Goal: Information Seeking & Learning: Learn about a topic

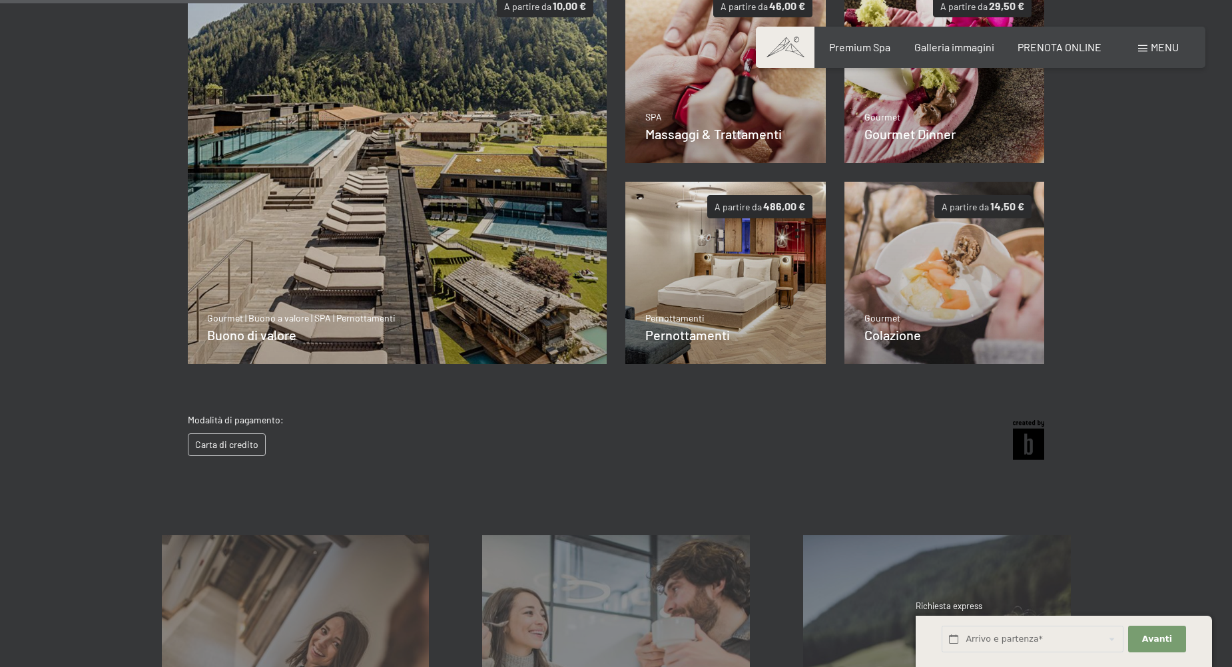
scroll to position [400, 0]
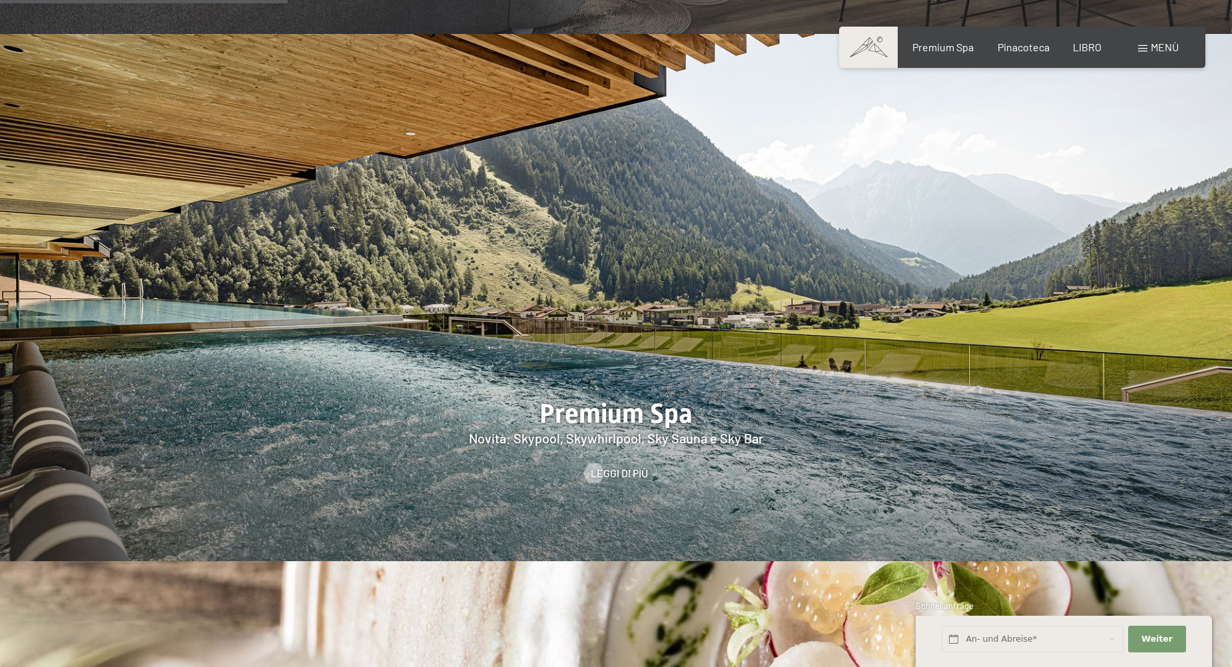
scroll to position [1864, 0]
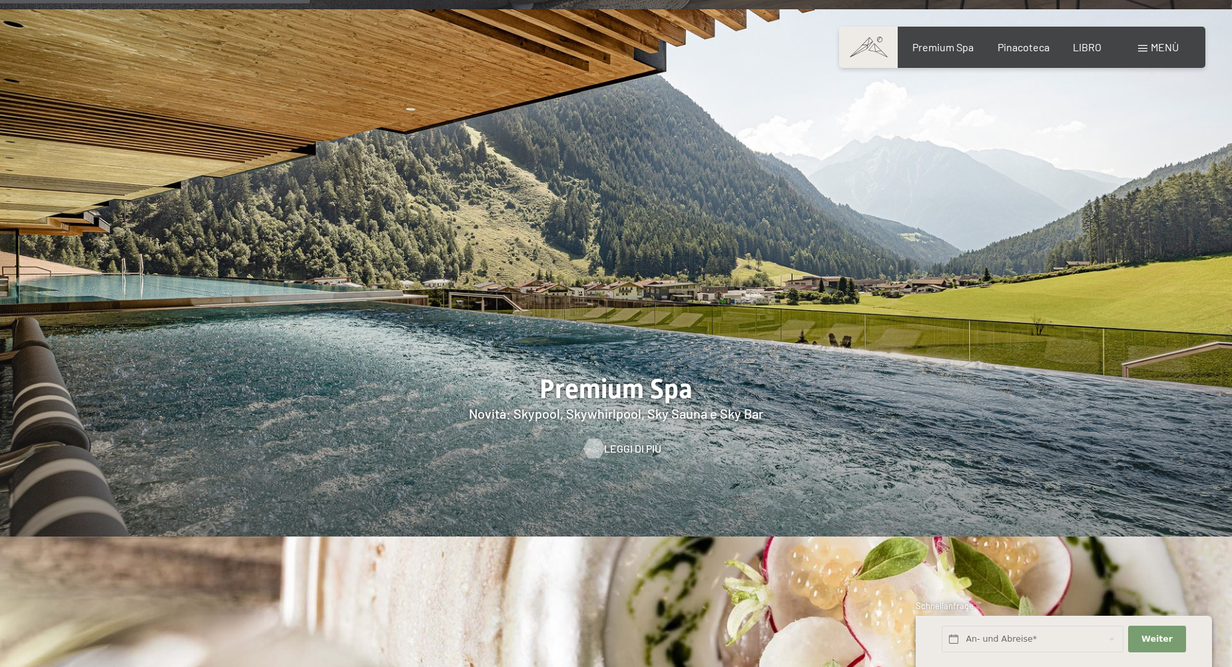
click at [633, 441] on span "Leggi di più" at bounding box center [632, 448] width 57 height 15
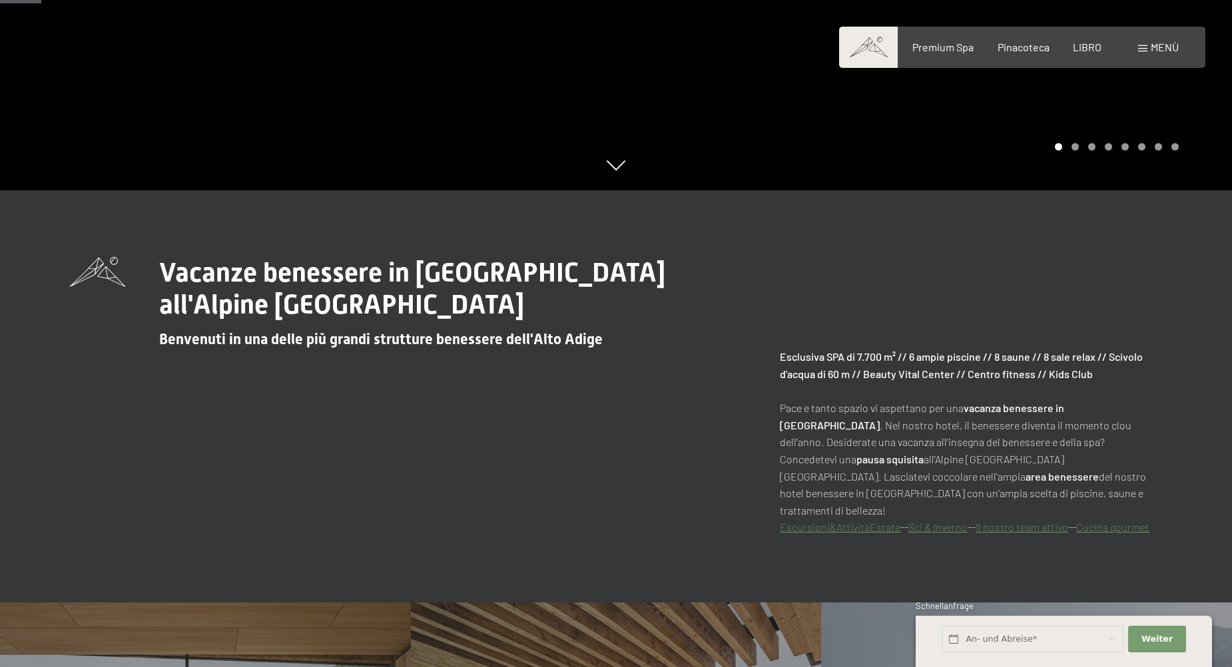
scroll to position [666, 0]
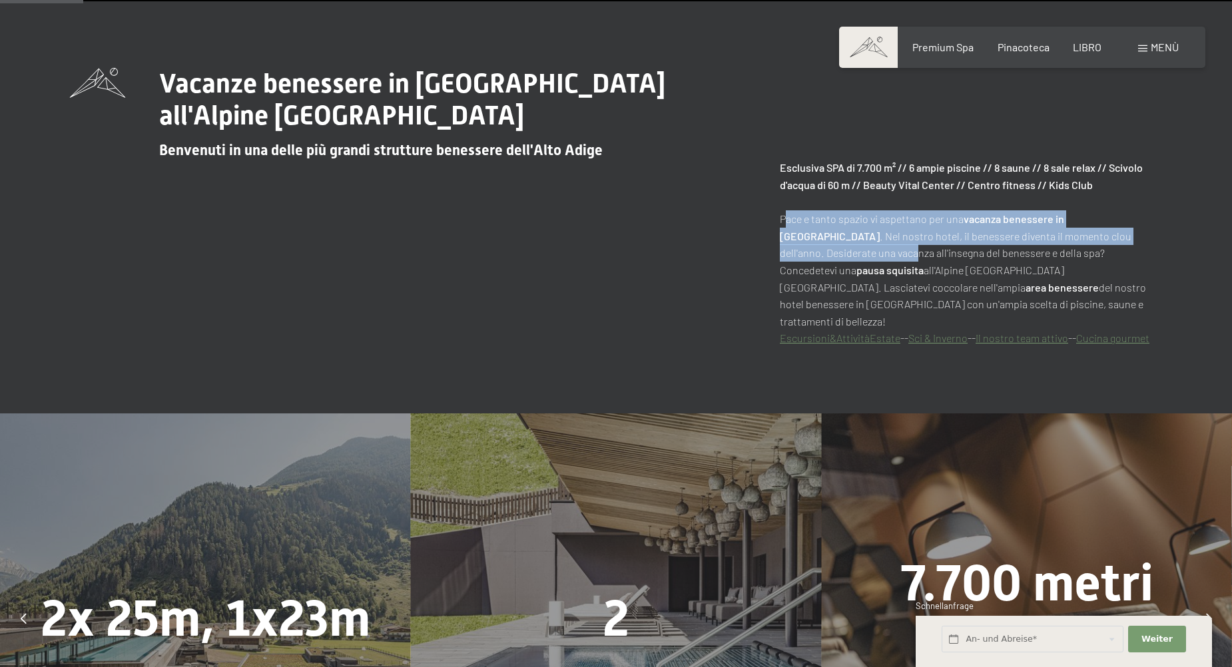
drag, startPoint x: 769, startPoint y: 216, endPoint x: 1143, endPoint y: 241, distance: 374.4
click at [1143, 241] on div "Vacanze benessere in Alto Adige all'Alpine Luxury Spa Resort Schwarzenstein Ben…" at bounding box center [616, 207] width 1092 height 279
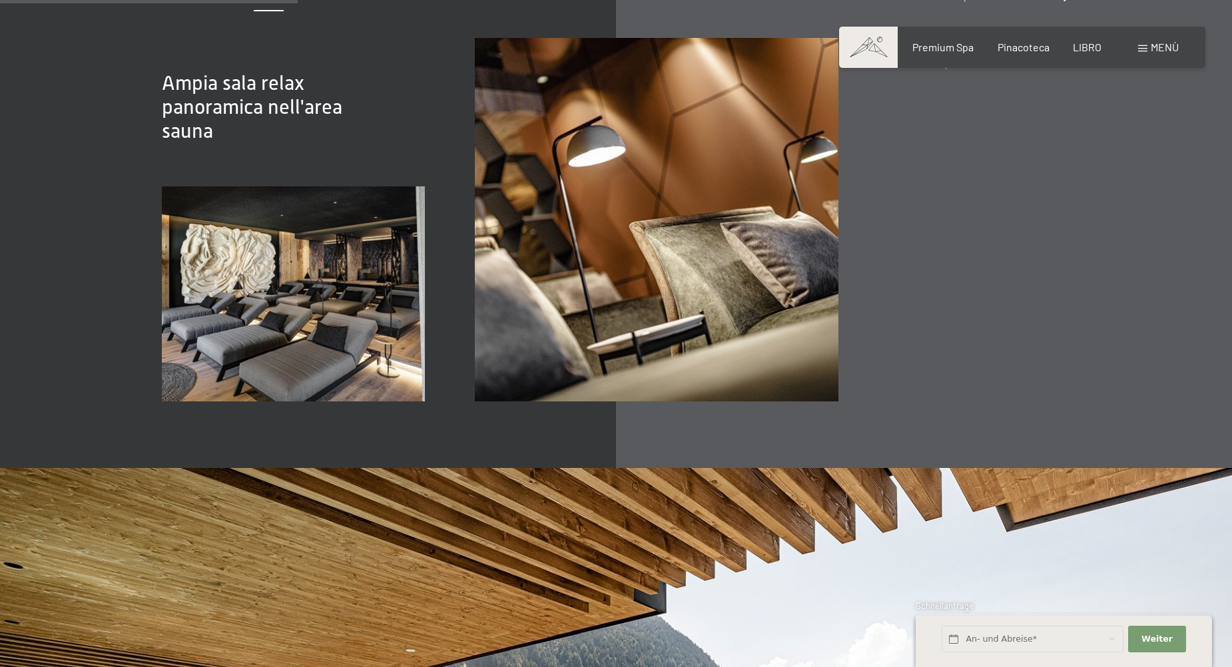
scroll to position [1998, 0]
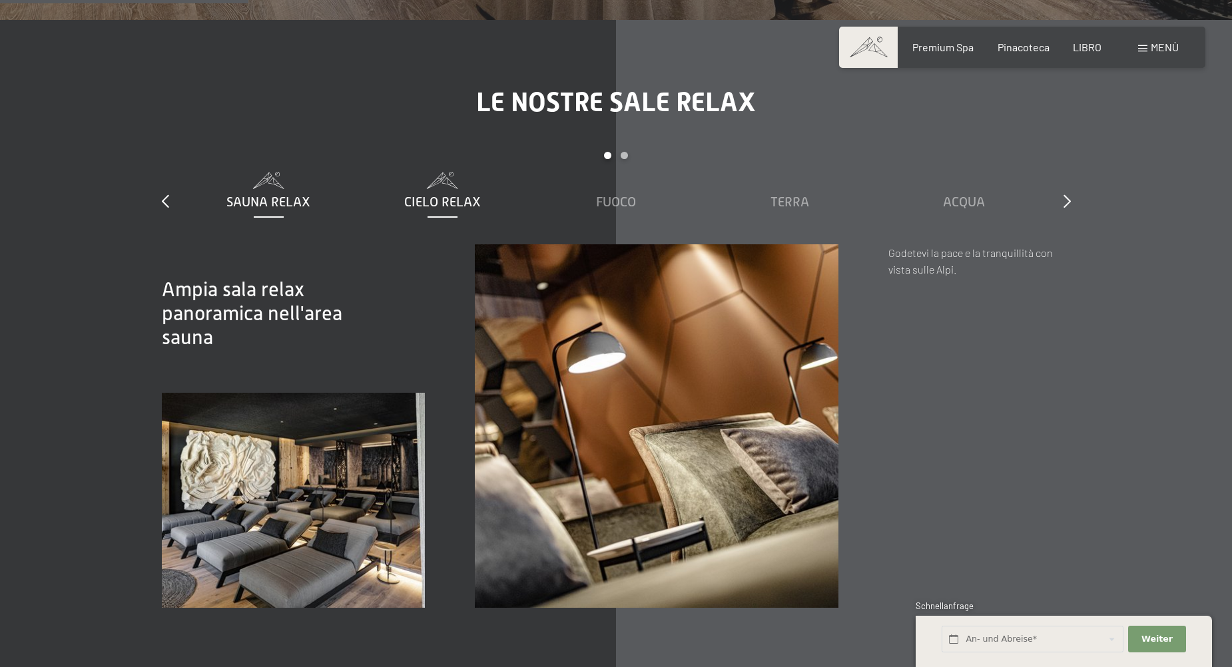
click at [460, 194] on span "Cielo Relax" at bounding box center [442, 201] width 77 height 15
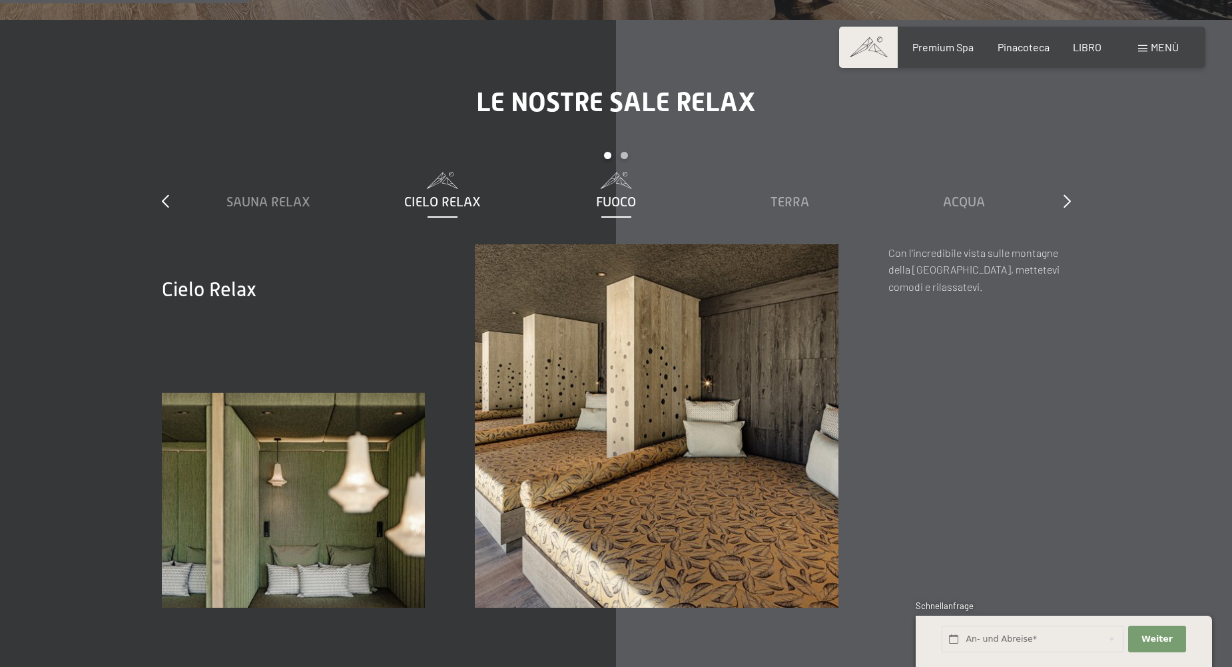
click at [605, 194] on span "Fuoco" at bounding box center [616, 201] width 40 height 15
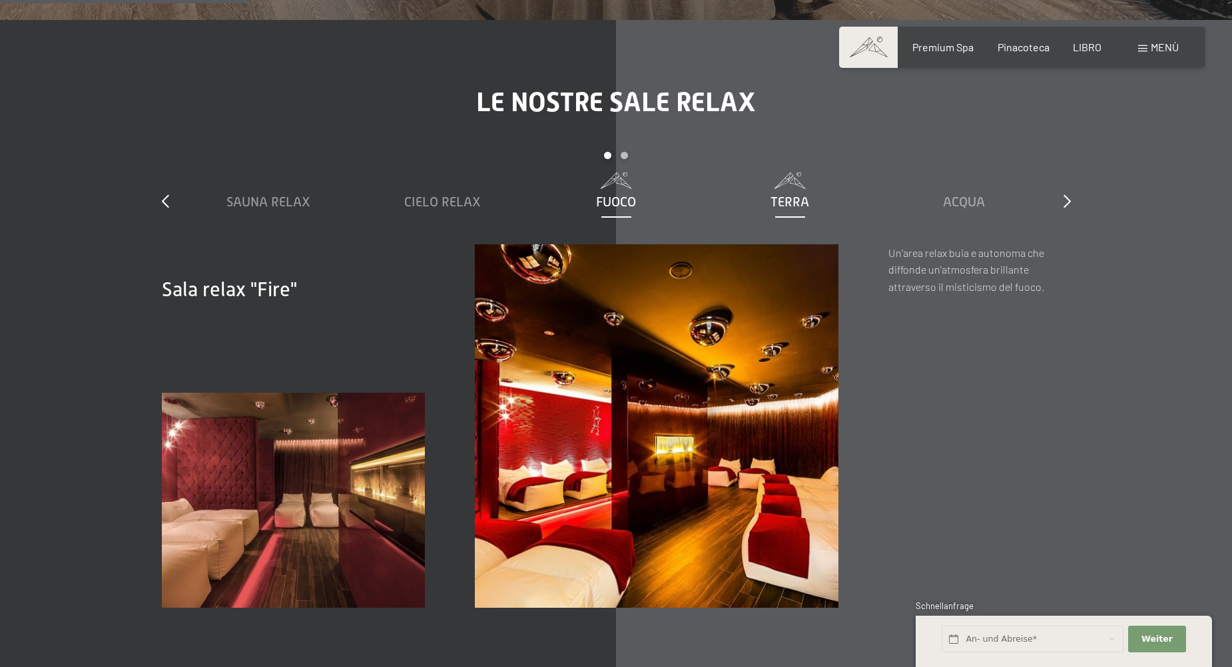
click at [784, 194] on span "Terra" at bounding box center [789, 201] width 39 height 15
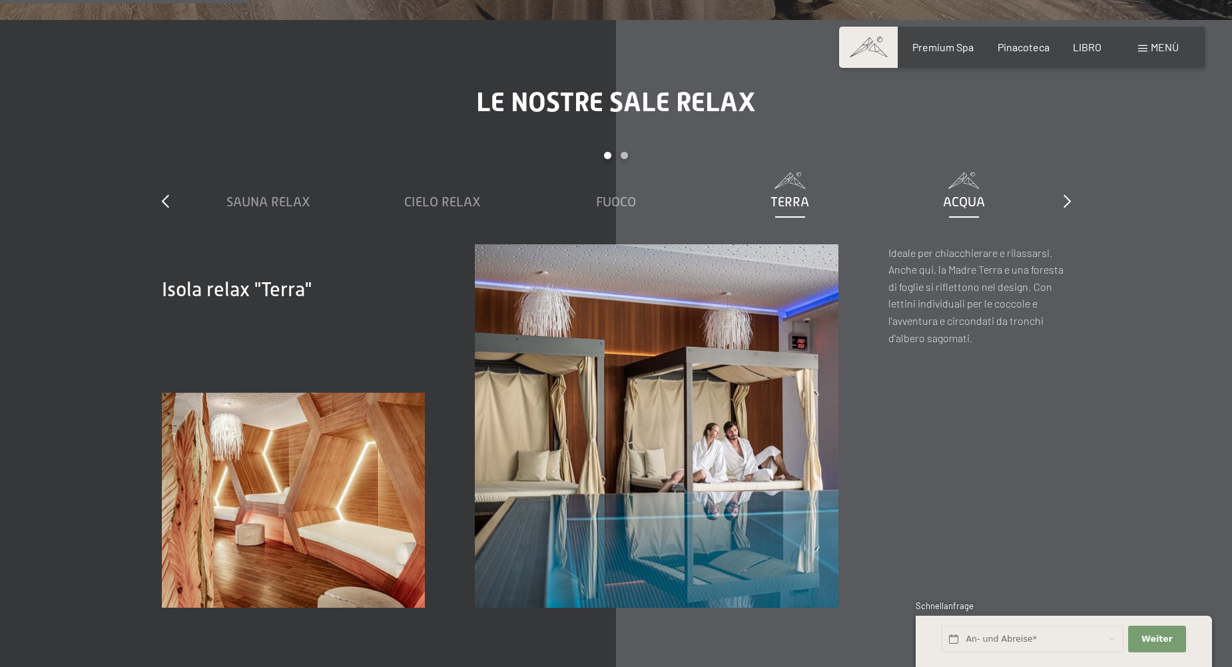
click at [950, 194] on span "Acqua" at bounding box center [964, 201] width 42 height 15
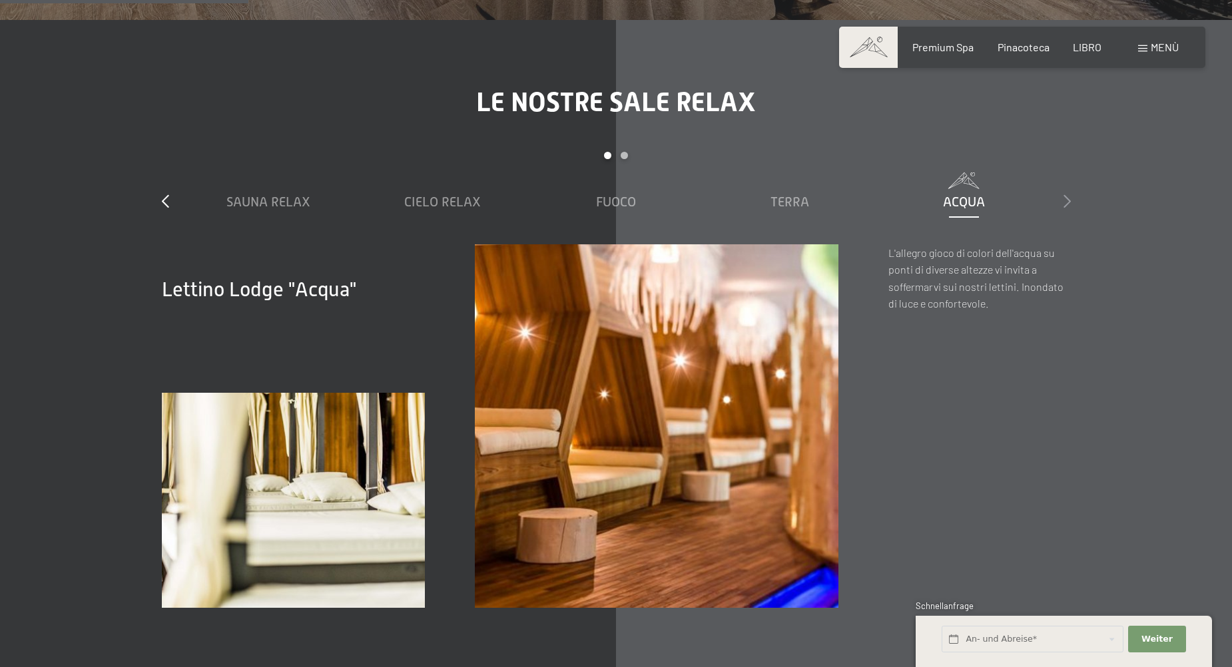
click at [1064, 194] on icon at bounding box center [1066, 200] width 7 height 13
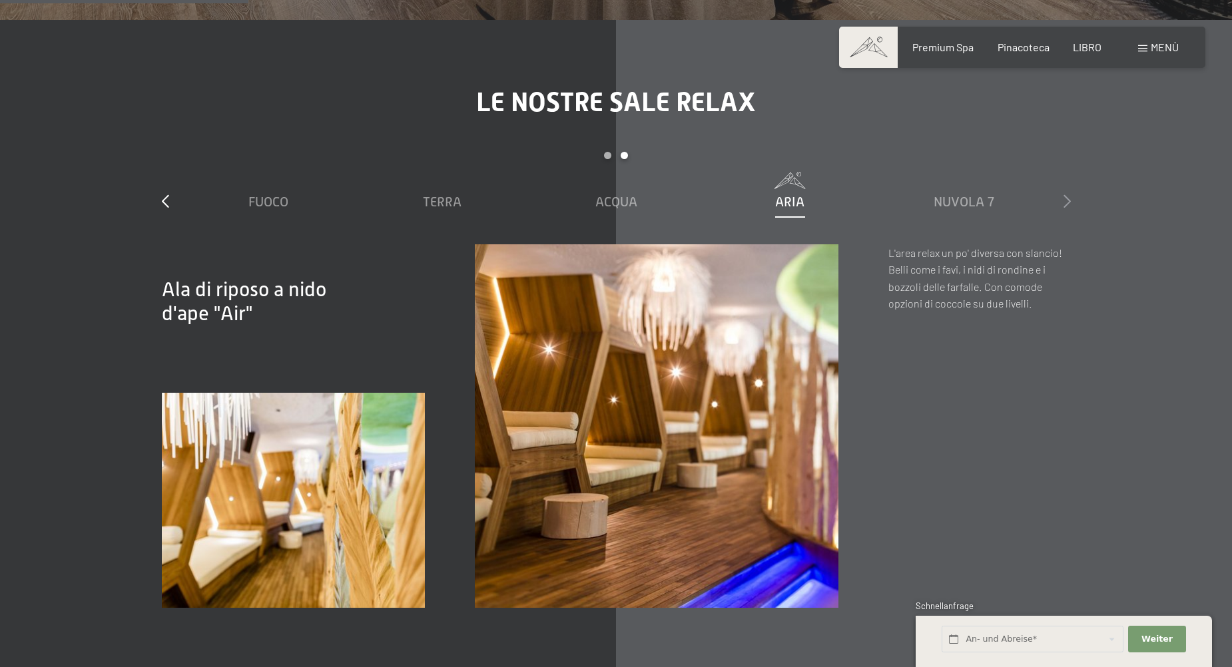
click at [1064, 194] on icon at bounding box center [1066, 200] width 7 height 13
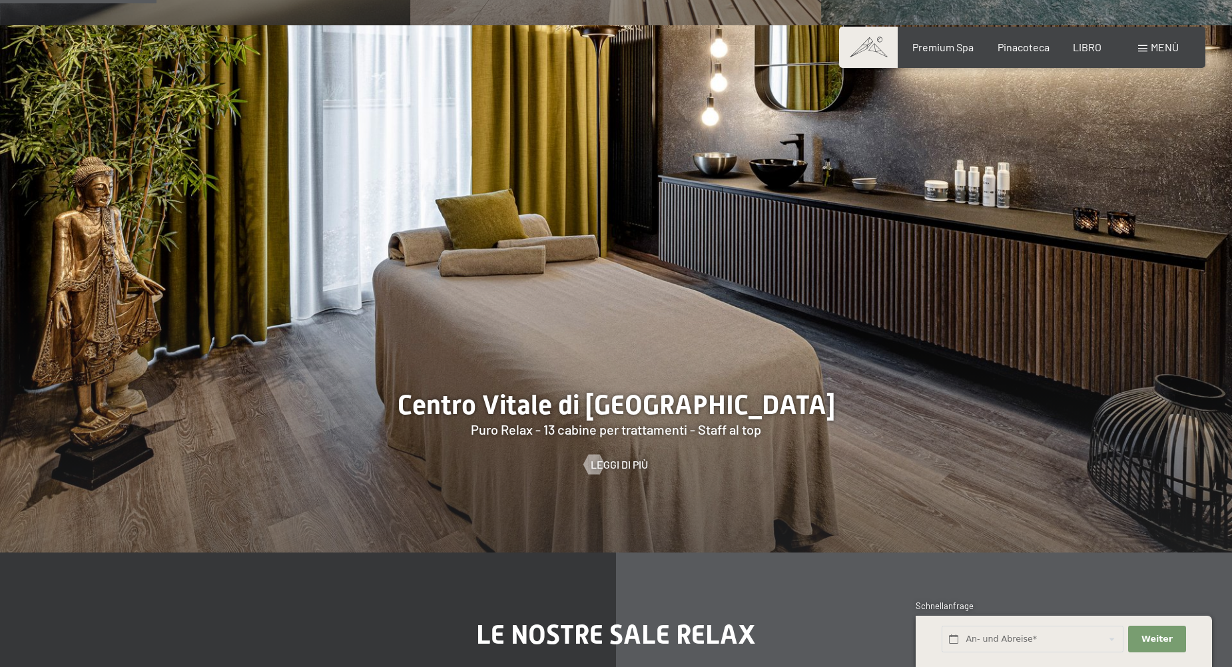
scroll to position [866, 0]
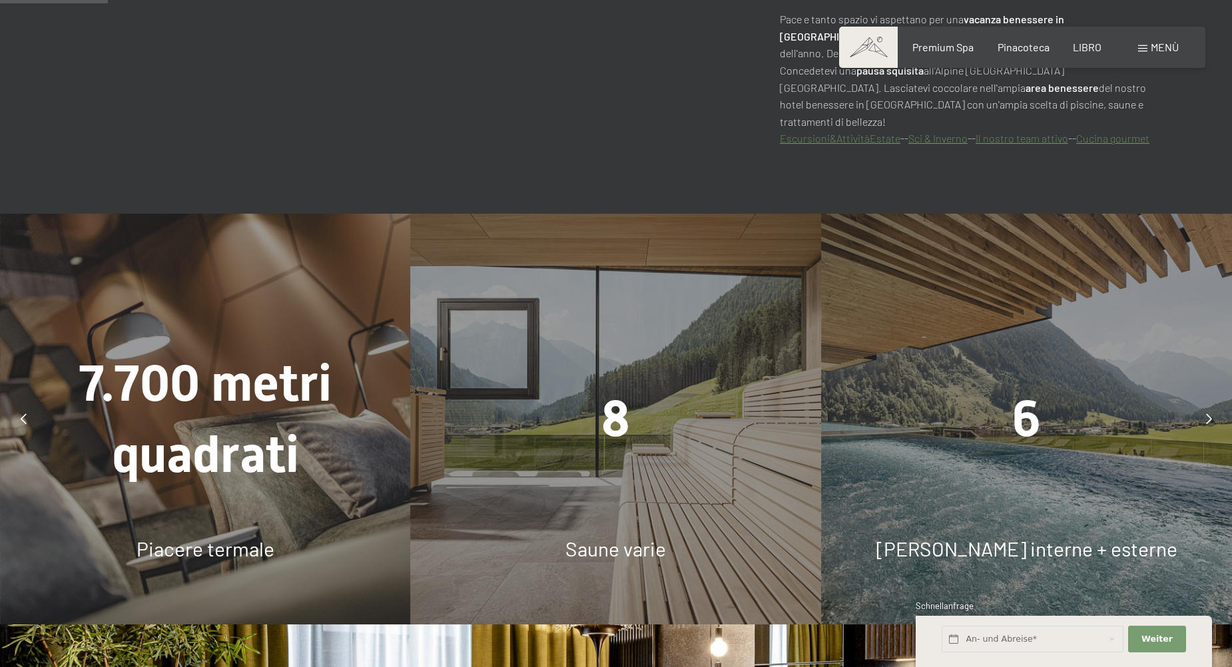
click at [1207, 413] on icon at bounding box center [1209, 418] width 6 height 11
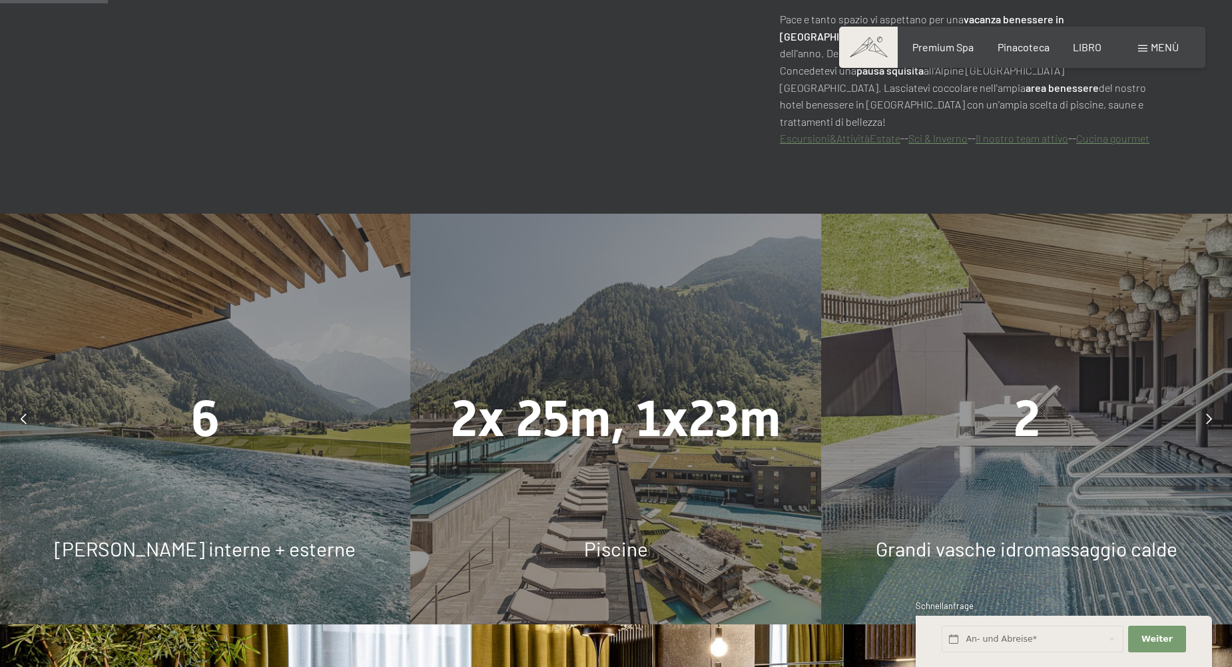
click at [1207, 413] on icon at bounding box center [1209, 418] width 6 height 11
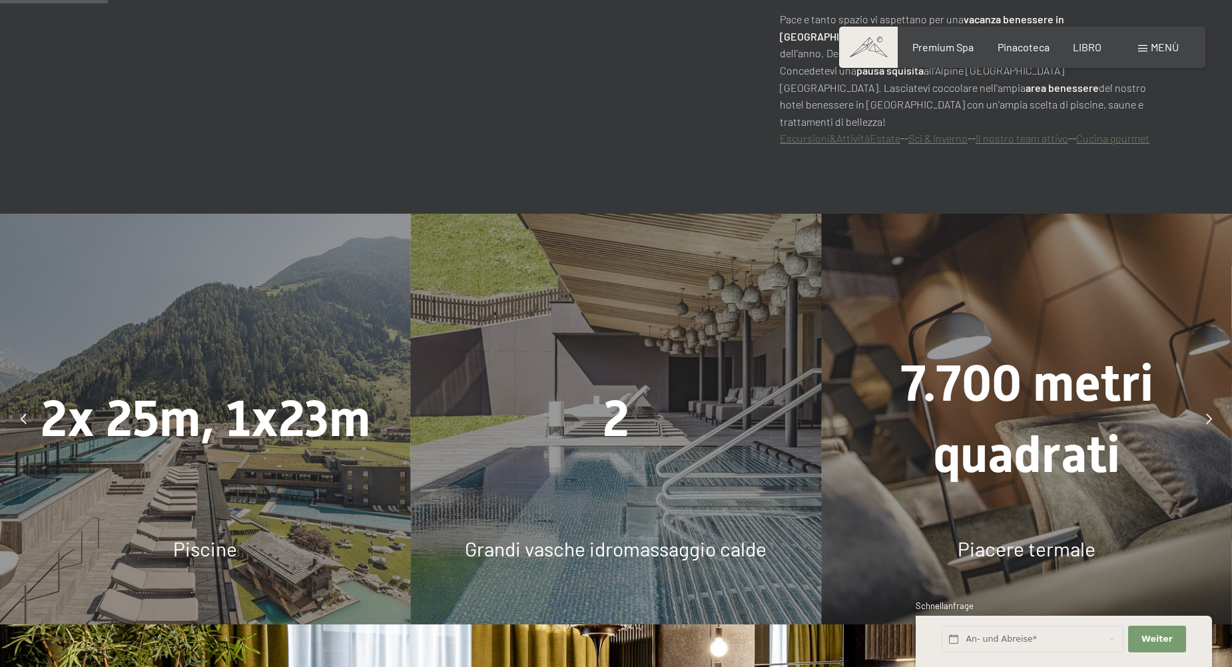
click at [1207, 413] on icon at bounding box center [1209, 418] width 6 height 11
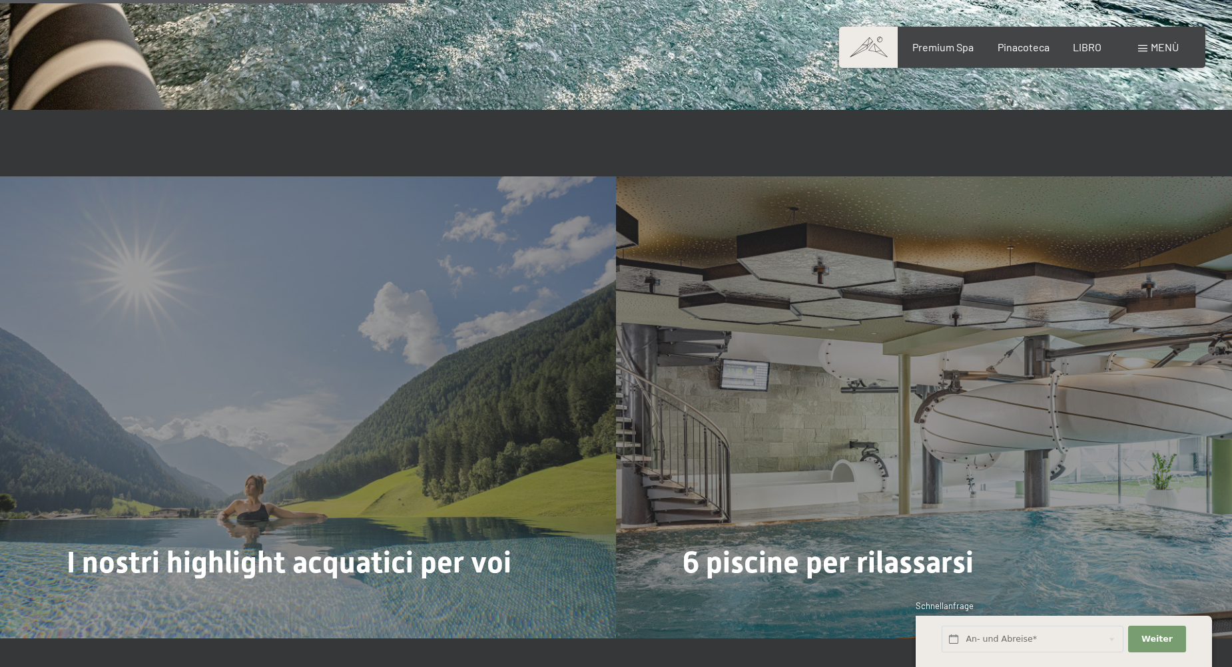
scroll to position [3263, 0]
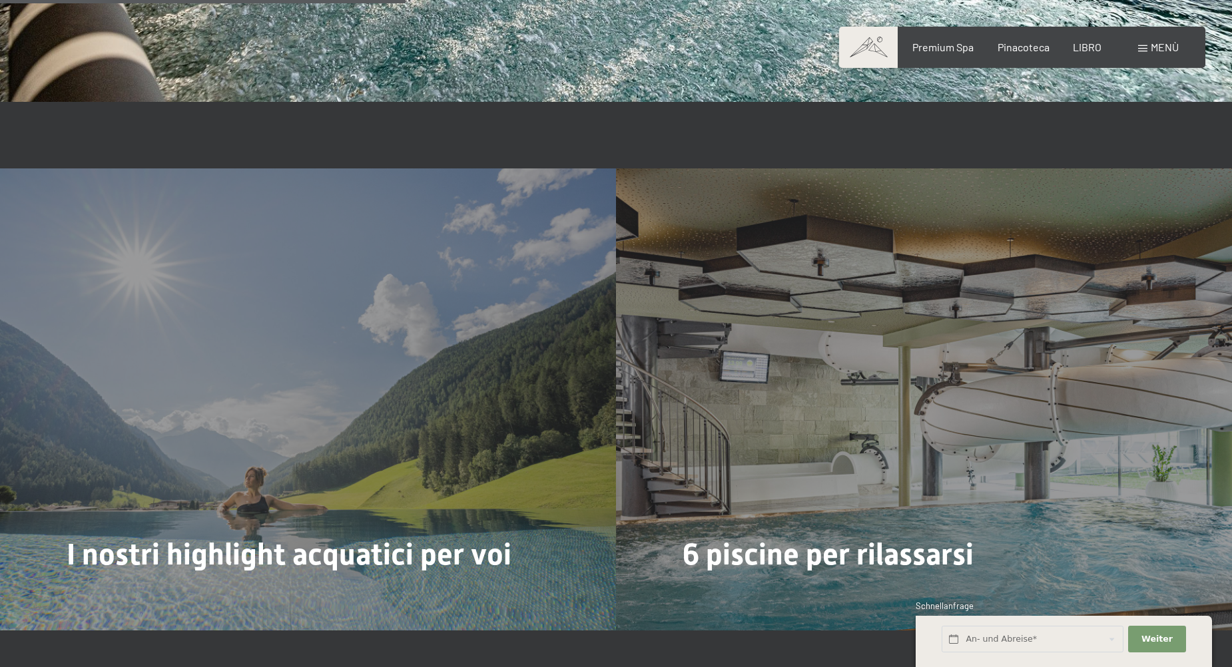
click at [710, 593] on span "Leggi di più" at bounding box center [717, 600] width 57 height 15
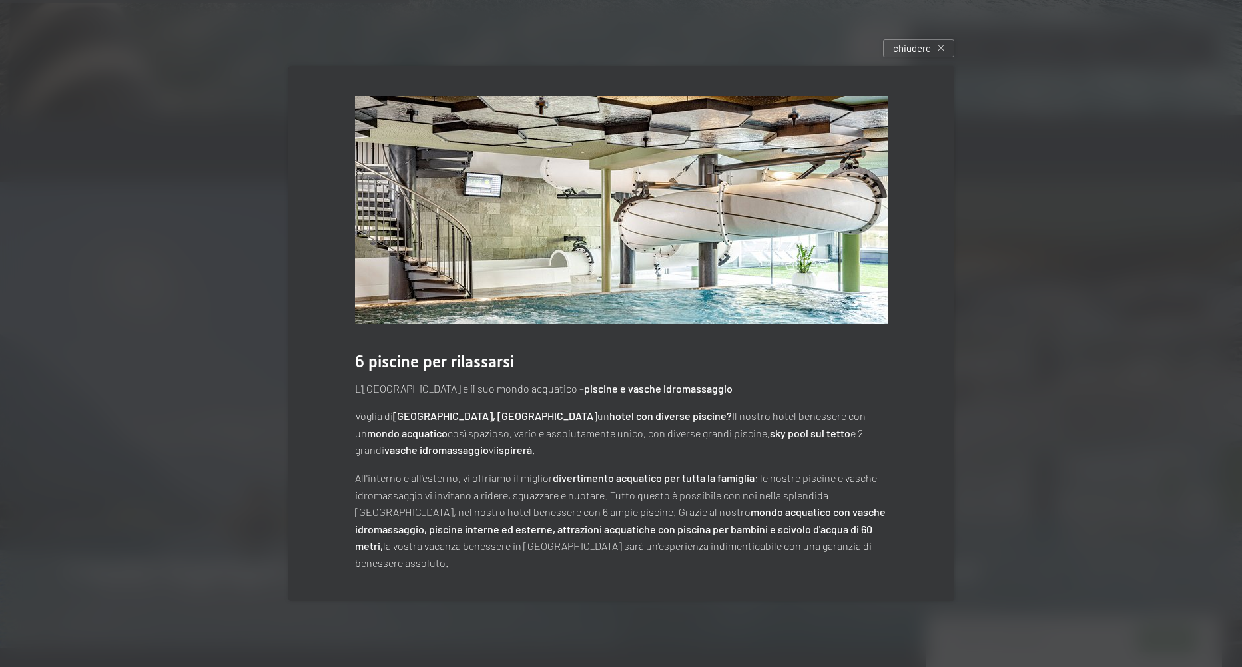
drag, startPoint x: 381, startPoint y: 423, endPoint x: 892, endPoint y: 438, distance: 511.6
click at [892, 438] on div "6 piscine per rilassarsi L'Hotel Schwarzenstein e il suo mondo acquatico – pisc…" at bounding box center [621, 334] width 666 height 536
drag, startPoint x: 481, startPoint y: 481, endPoint x: 705, endPoint y: 467, distance: 224.1
click at [705, 467] on div "L'Hotel Schwarzenstein e il suo mondo acquatico – piscine e vasche idromassaggi…" at bounding box center [621, 476] width 533 height 192
drag, startPoint x: 705, startPoint y: 467, endPoint x: 785, endPoint y: 483, distance: 81.4
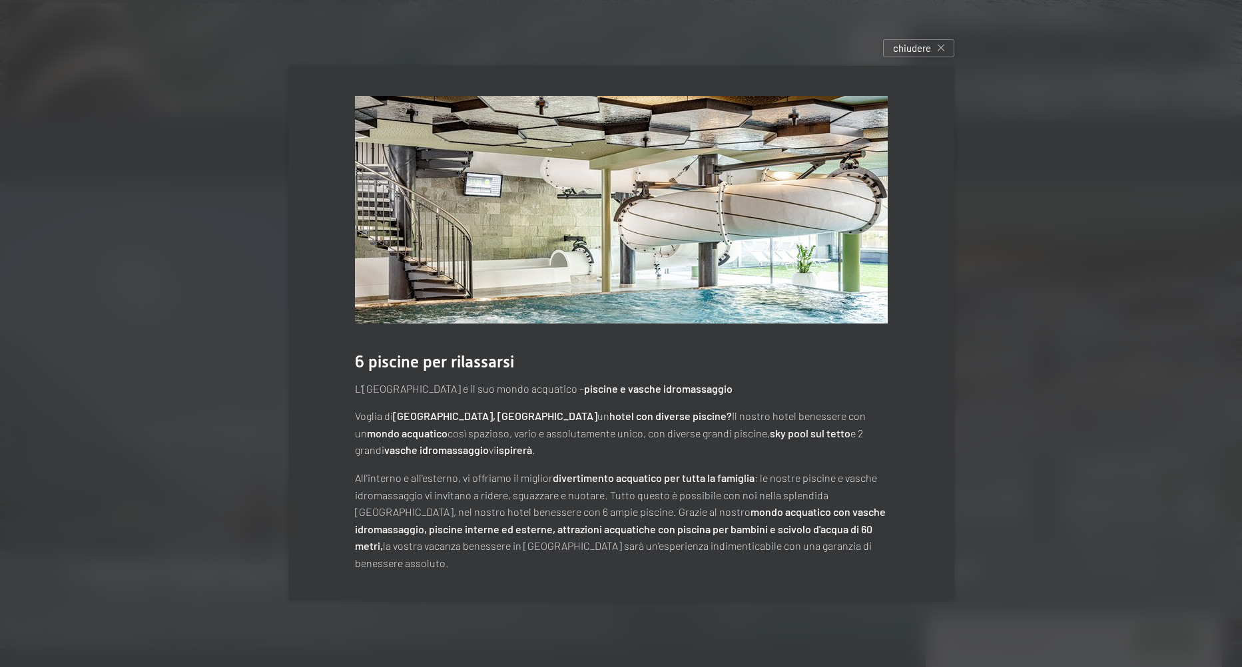
click at [785, 483] on p "All'interno e all'esterno, vi offriamo il miglior divertimento acquatico per tu…" at bounding box center [621, 520] width 533 height 103
click at [940, 51] on icon at bounding box center [941, 48] width 7 height 7
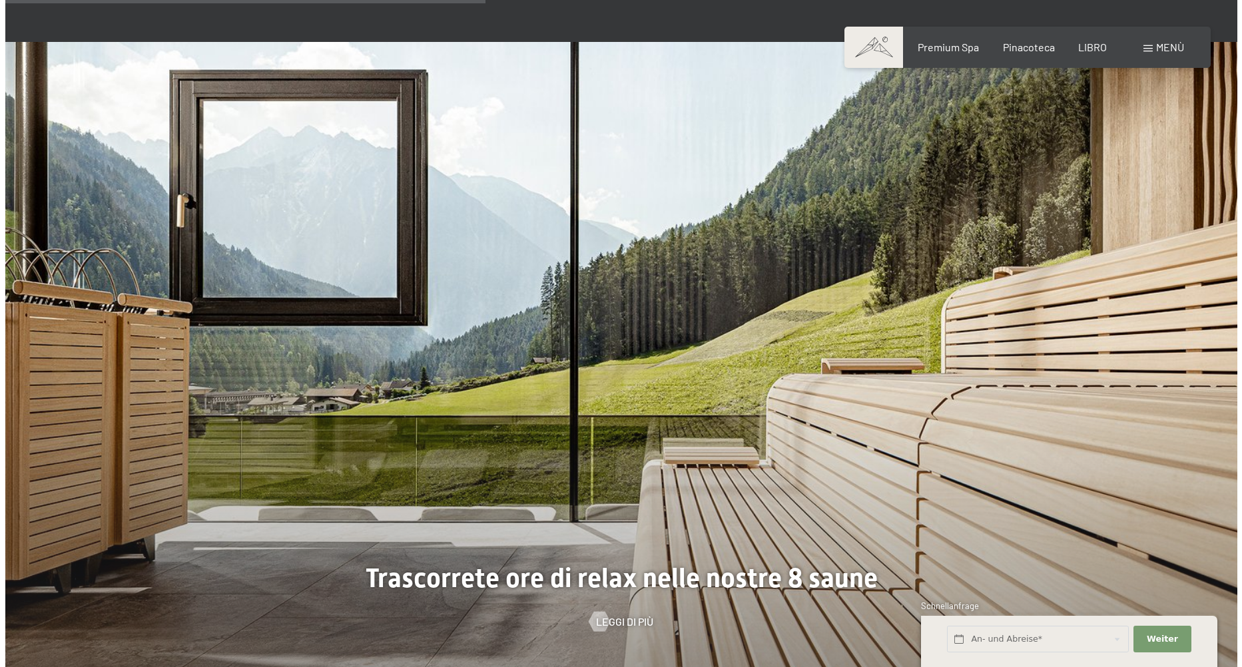
scroll to position [3995, 0]
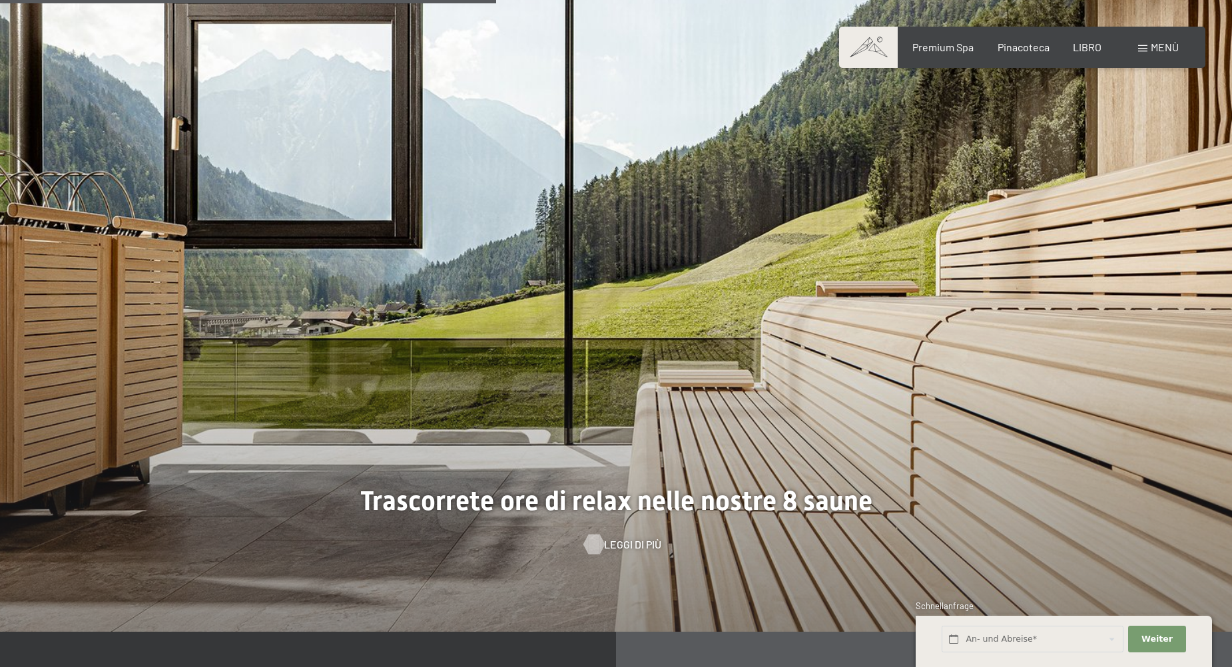
click at [633, 537] on span "Leggi di più" at bounding box center [632, 544] width 57 height 15
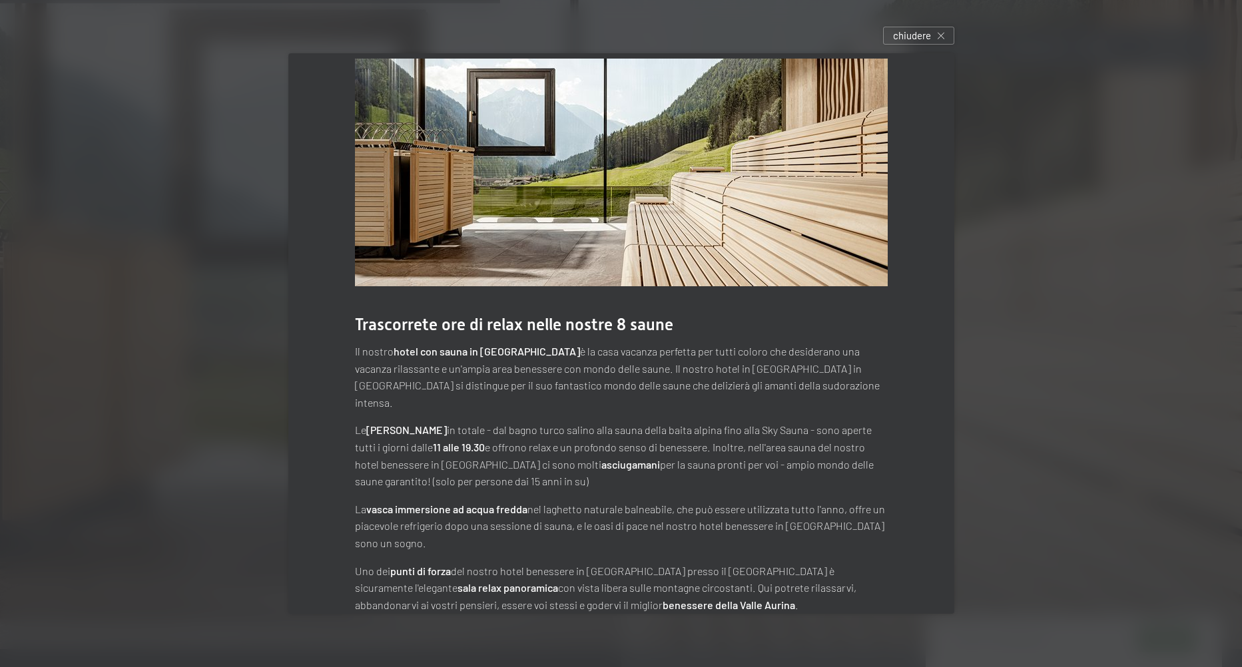
scroll to position [37, 0]
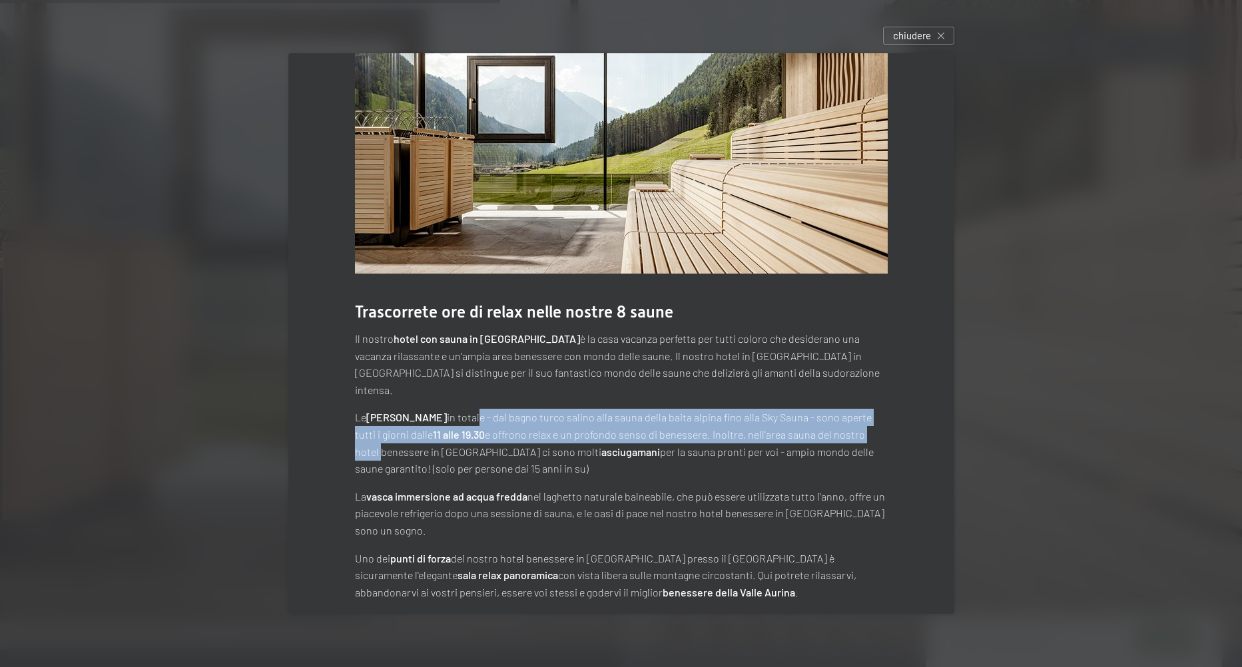
drag, startPoint x: 445, startPoint y: 402, endPoint x: 884, endPoint y: 419, distance: 439.1
click at [884, 419] on p "Le otto saune in totale - dal bagno turco salino alla sauna della baita alpina …" at bounding box center [621, 443] width 533 height 68
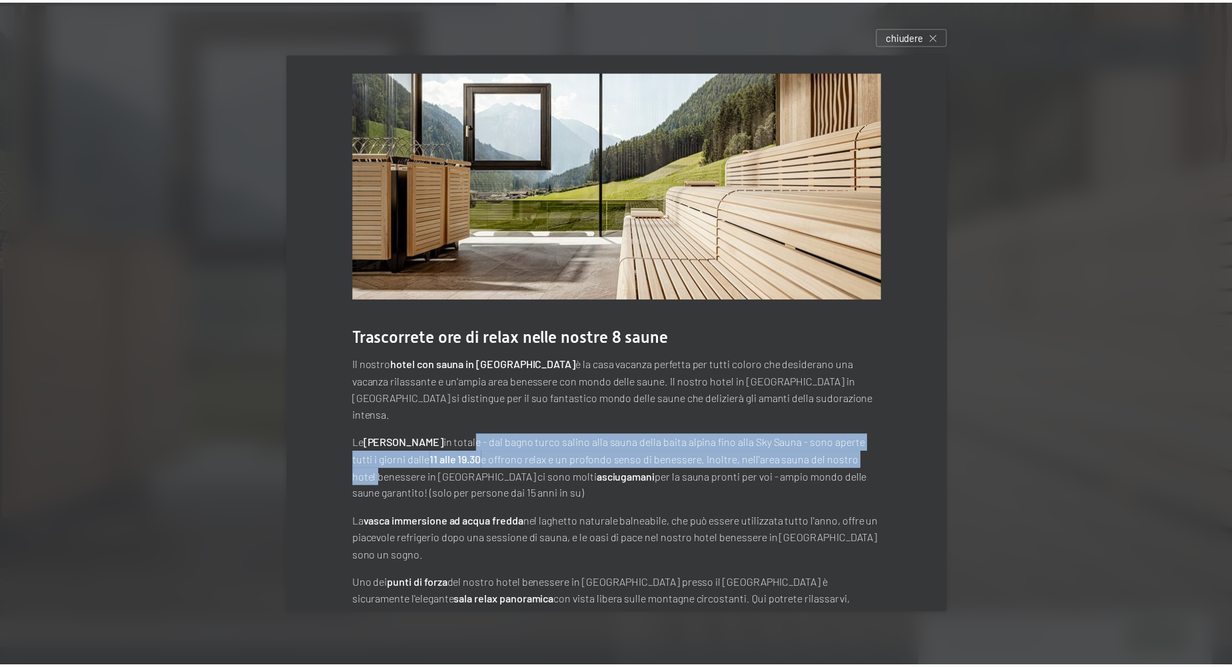
scroll to position [0, 0]
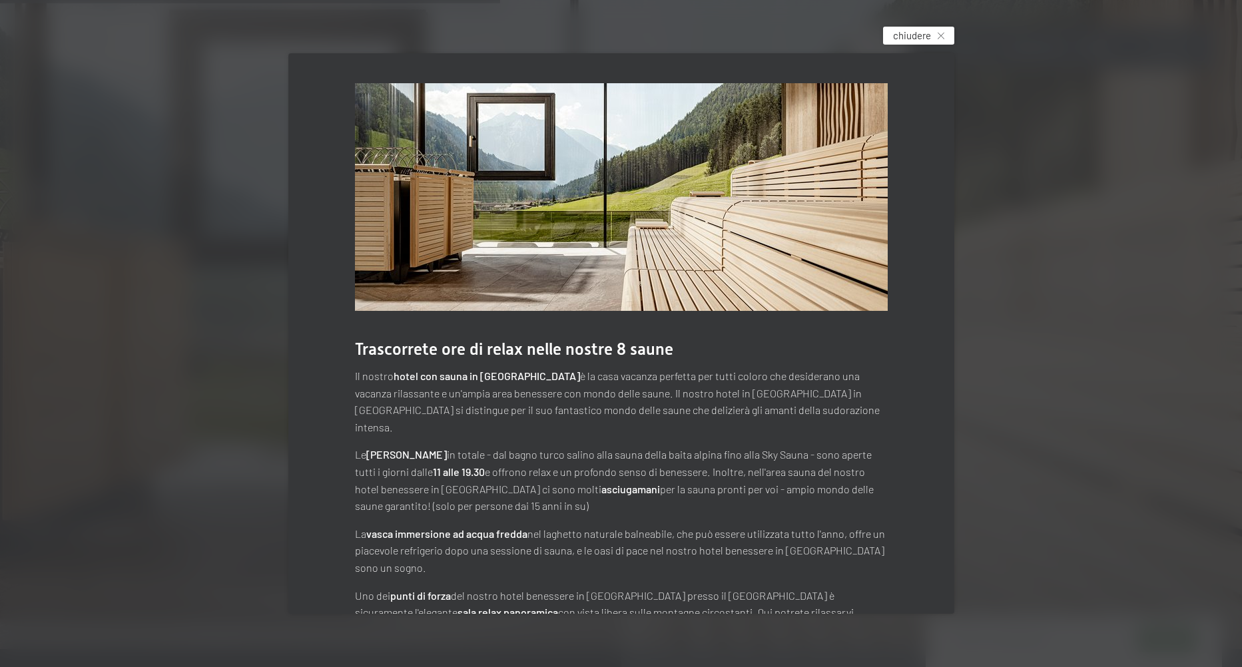
click at [925, 37] on span "chiudere" at bounding box center [912, 36] width 38 height 14
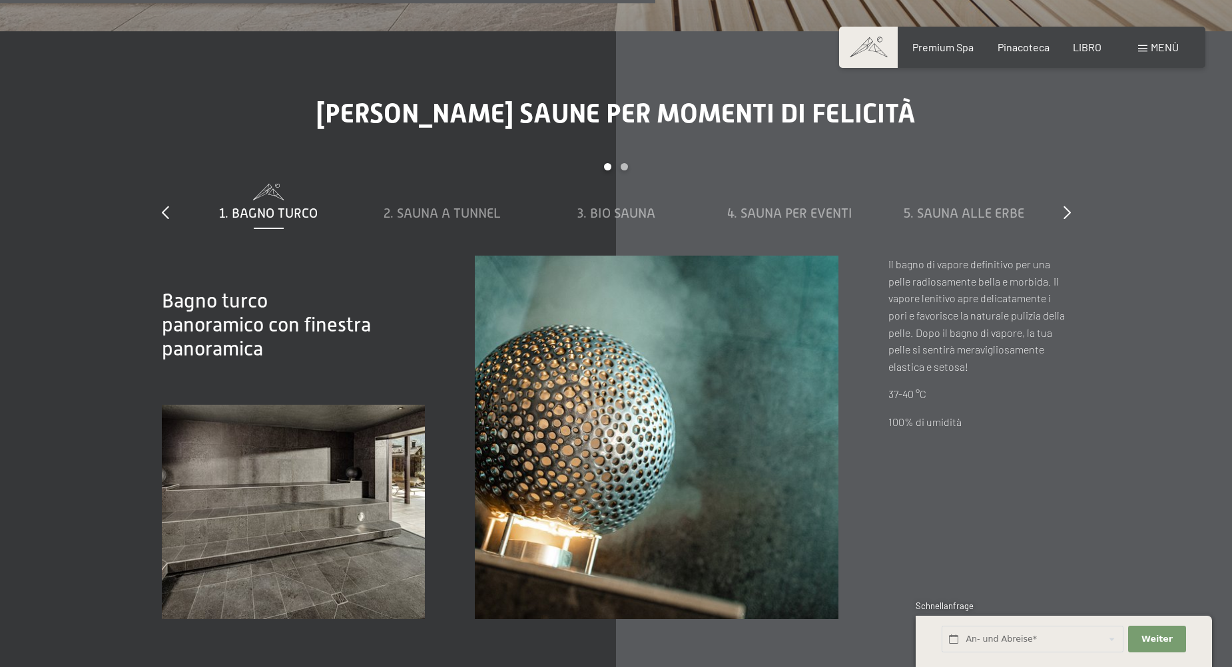
scroll to position [4594, 0]
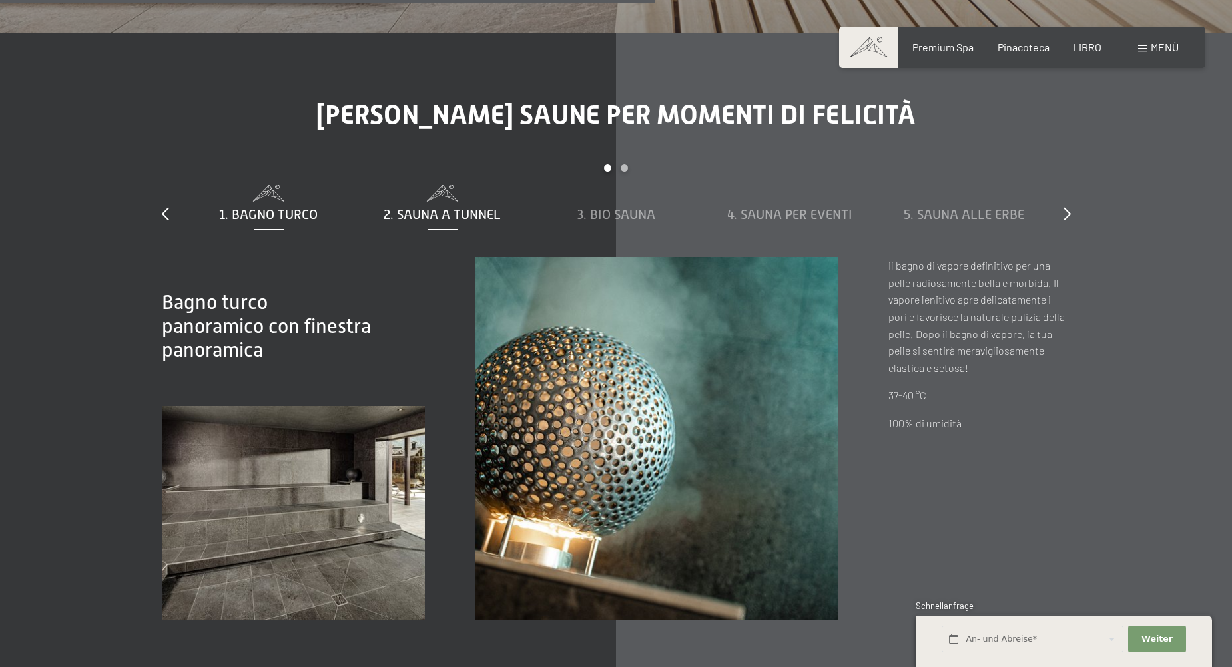
click at [455, 207] on span "2. Sauna a tunnel" at bounding box center [442, 214] width 117 height 15
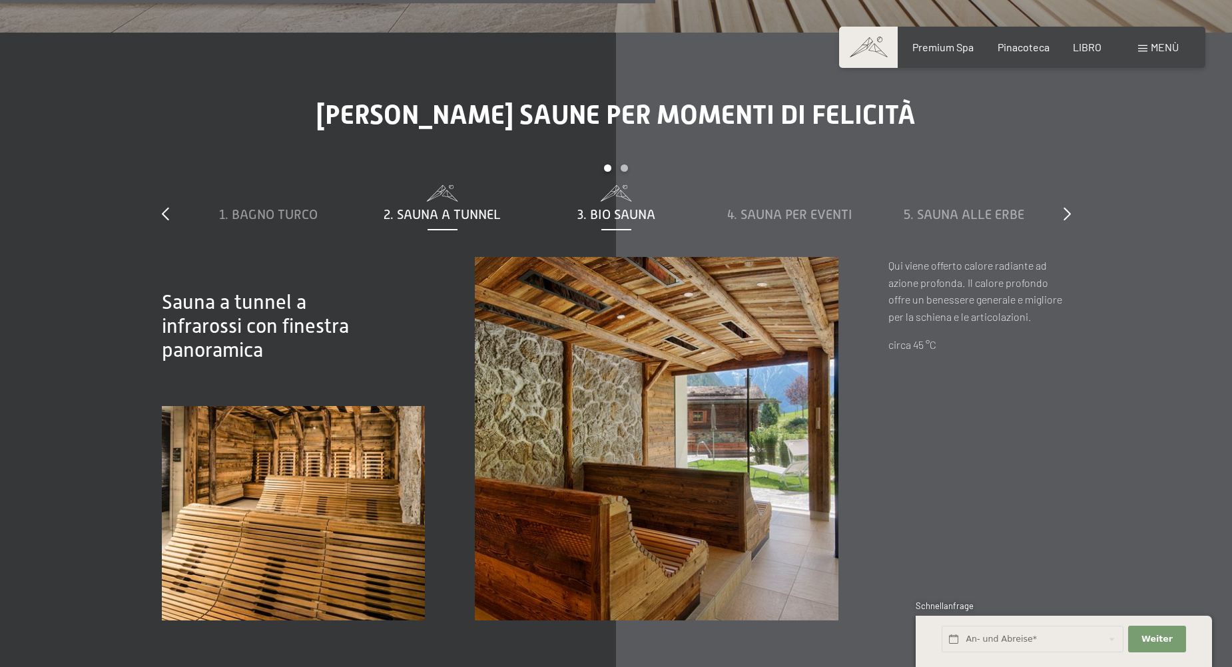
click at [605, 207] on span "3. Bio sauna" at bounding box center [616, 214] width 78 height 15
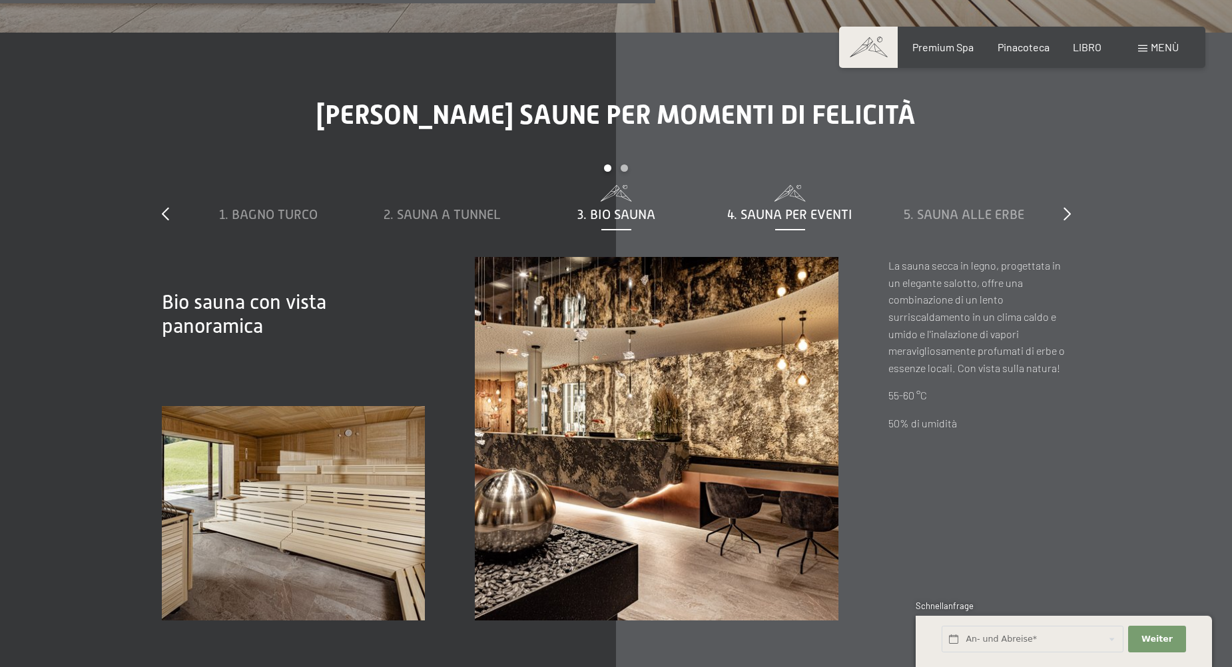
click at [766, 207] on span "4. Sauna per eventi" at bounding box center [789, 214] width 125 height 15
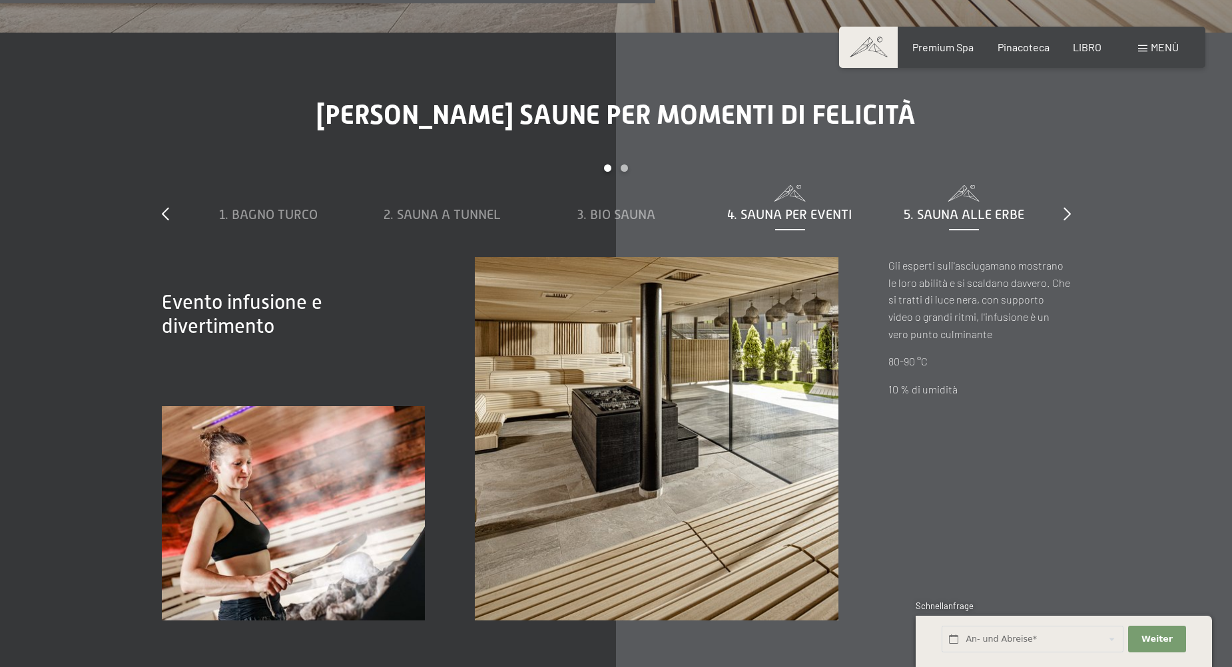
click at [964, 207] on span "5. Sauna alle erbe" at bounding box center [964, 214] width 121 height 15
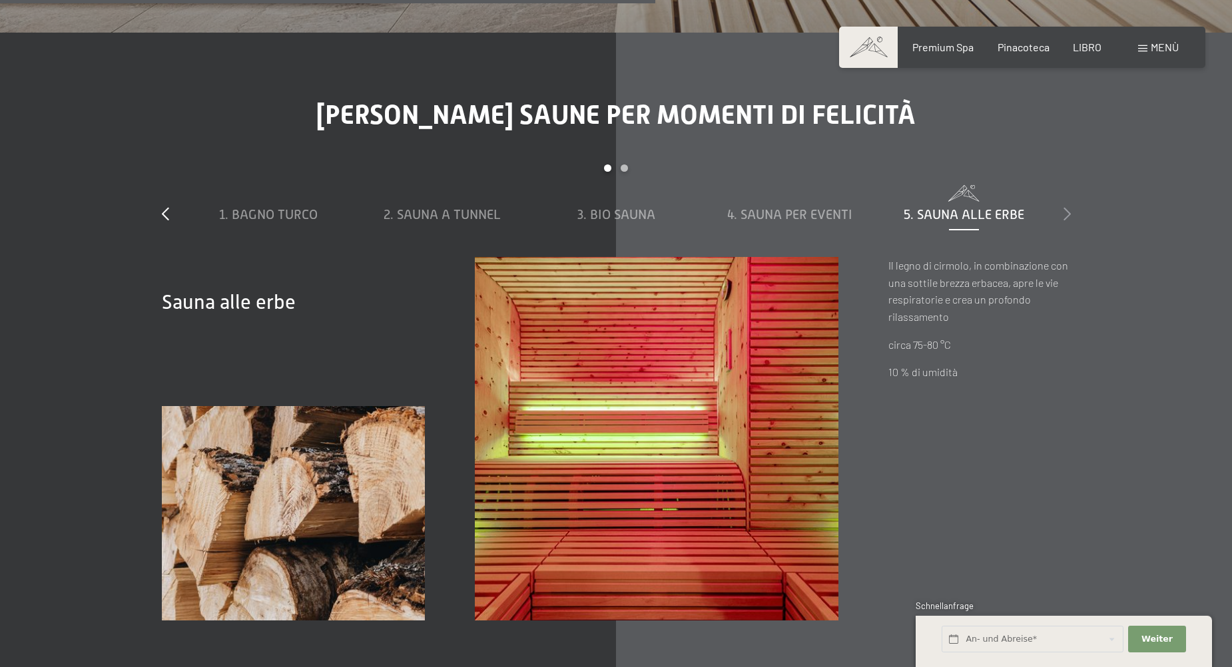
click at [1067, 207] on icon at bounding box center [1066, 213] width 7 height 13
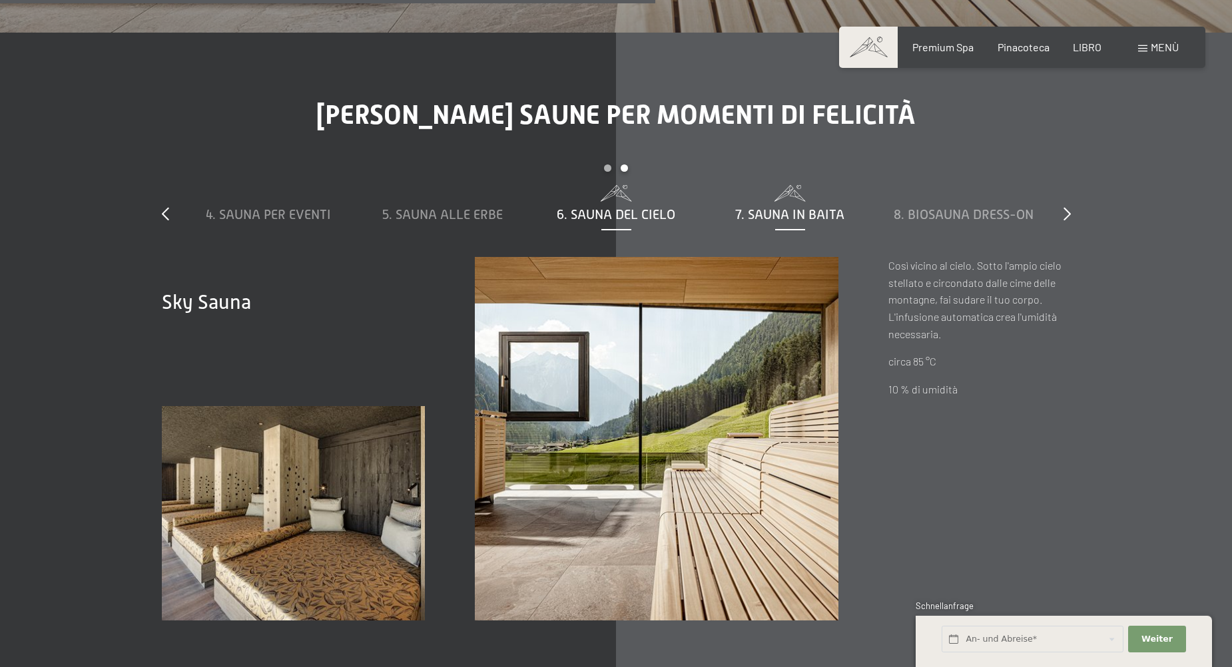
click at [800, 207] on span "7. Sauna in baita" at bounding box center [789, 214] width 109 height 15
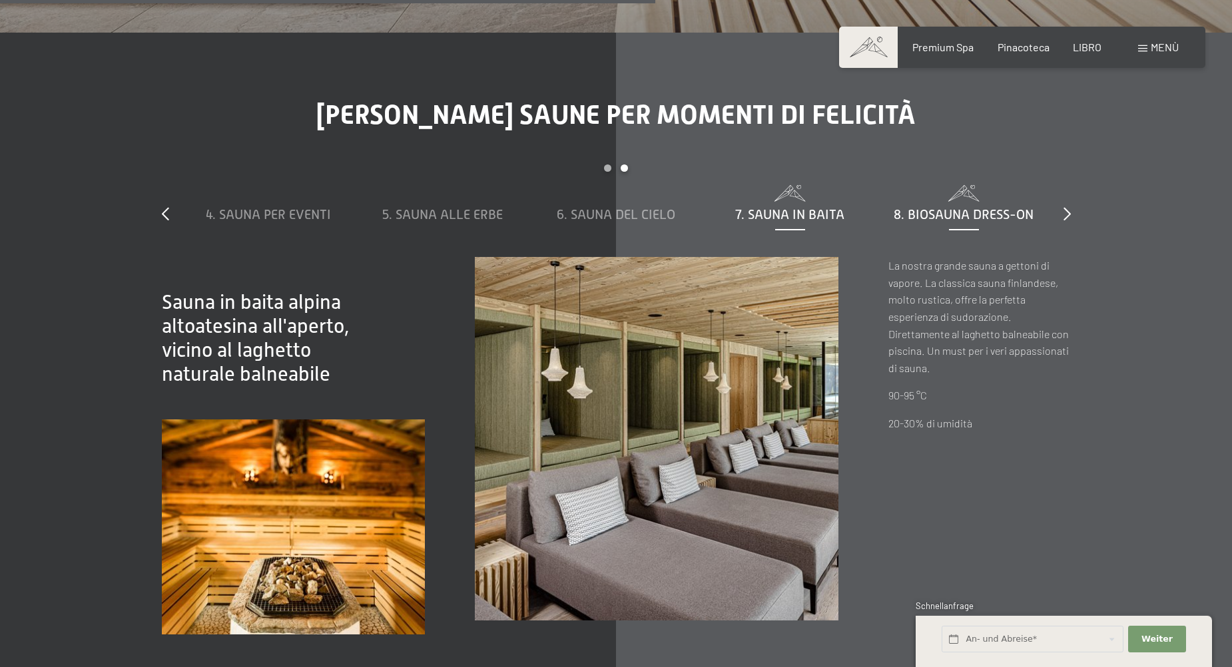
click at [923, 207] on span "8. Biosauna dress-on" at bounding box center [964, 214] width 140 height 15
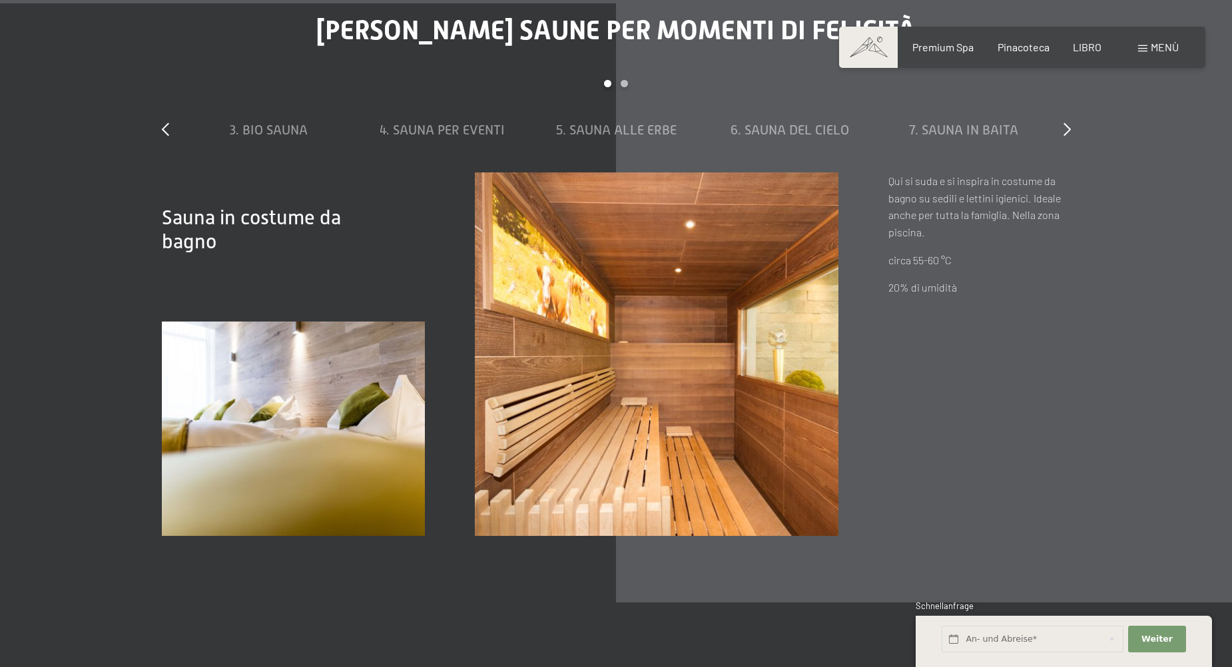
scroll to position [4861, 0]
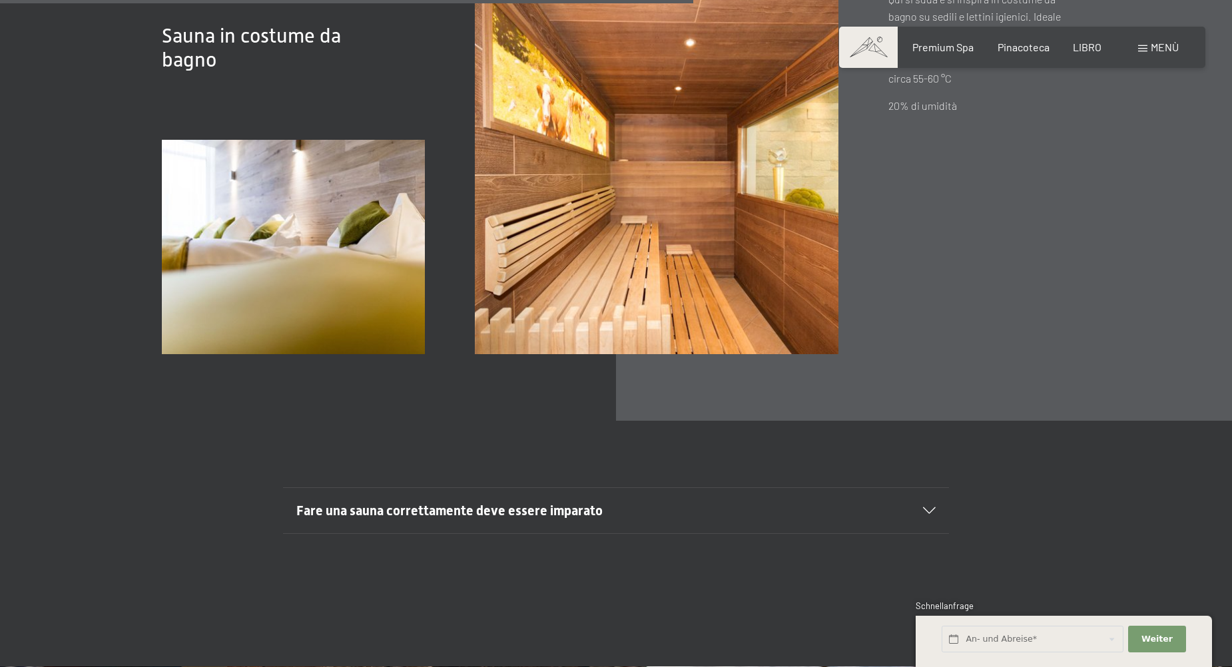
click at [455, 503] on span "Fare una sauna correttamente deve essere imparato" at bounding box center [449, 511] width 306 height 16
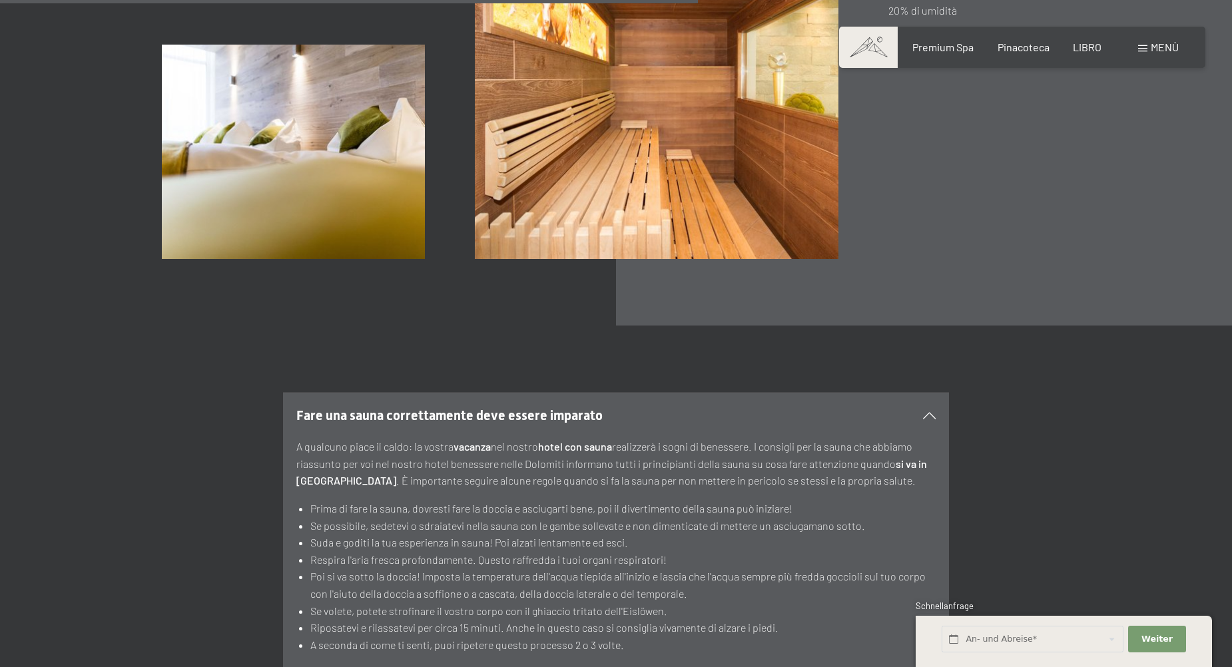
scroll to position [5061, 0]
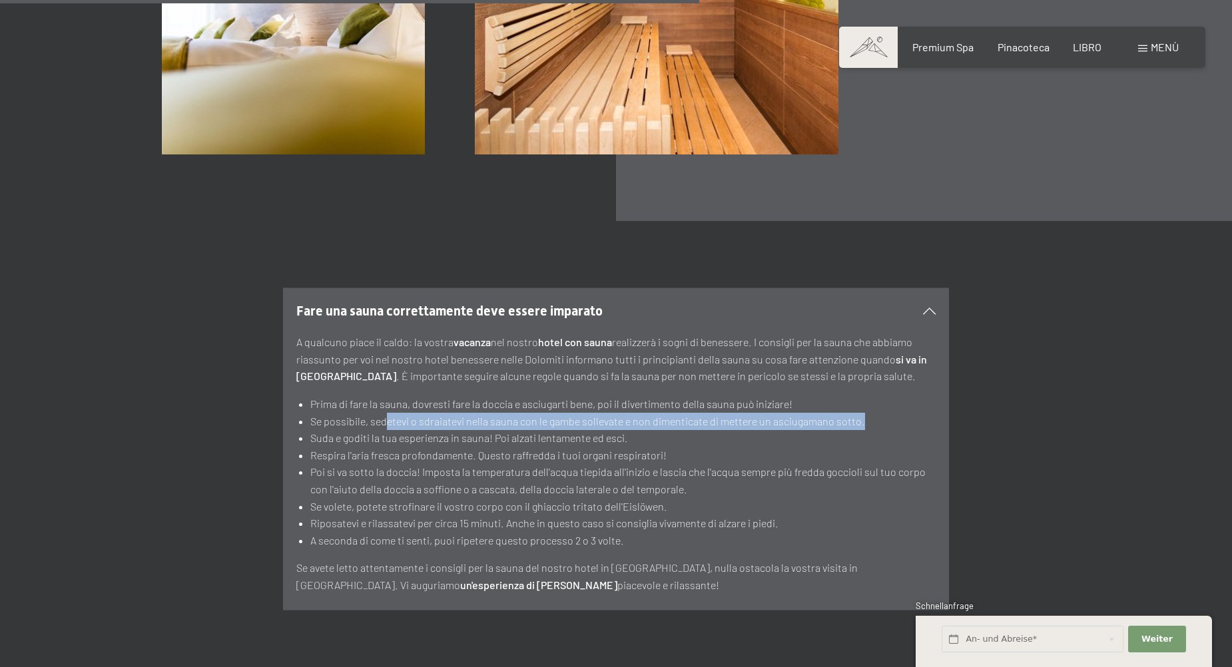
drag, startPoint x: 388, startPoint y: 404, endPoint x: 867, endPoint y: 405, distance: 479.4
click at [867, 413] on li "Se possibile, sedetevi o sdraiatevi nella sauna con le gambe sollevate e non di…" at bounding box center [622, 421] width 625 height 17
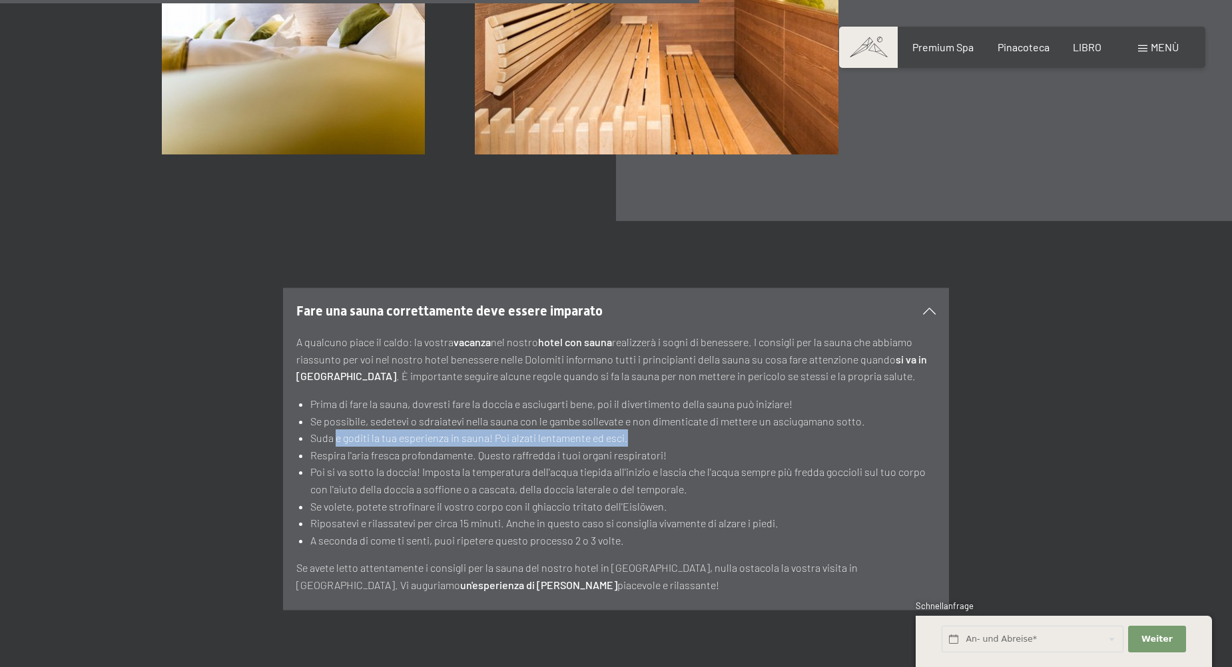
drag, startPoint x: 336, startPoint y: 419, endPoint x: 659, endPoint y: 417, distance: 323.6
click at [659, 429] on li "Suda e goditi la tua esperienza in sauna! Poi alzati lentamente ed esci." at bounding box center [622, 437] width 625 height 17
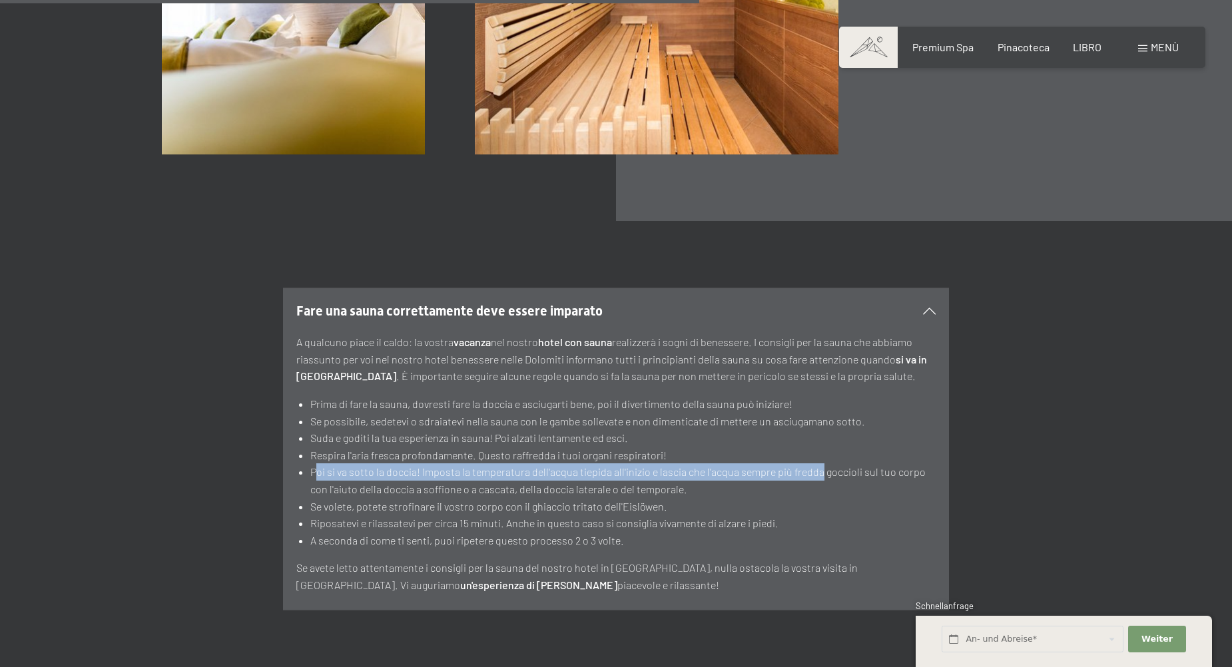
drag, startPoint x: 342, startPoint y: 454, endPoint x: 819, endPoint y: 448, distance: 476.8
click at [819, 463] on li "Poi si va sotto la doccia! Imposta la temperatura dell'acqua tiepida all'inizio…" at bounding box center [622, 480] width 625 height 34
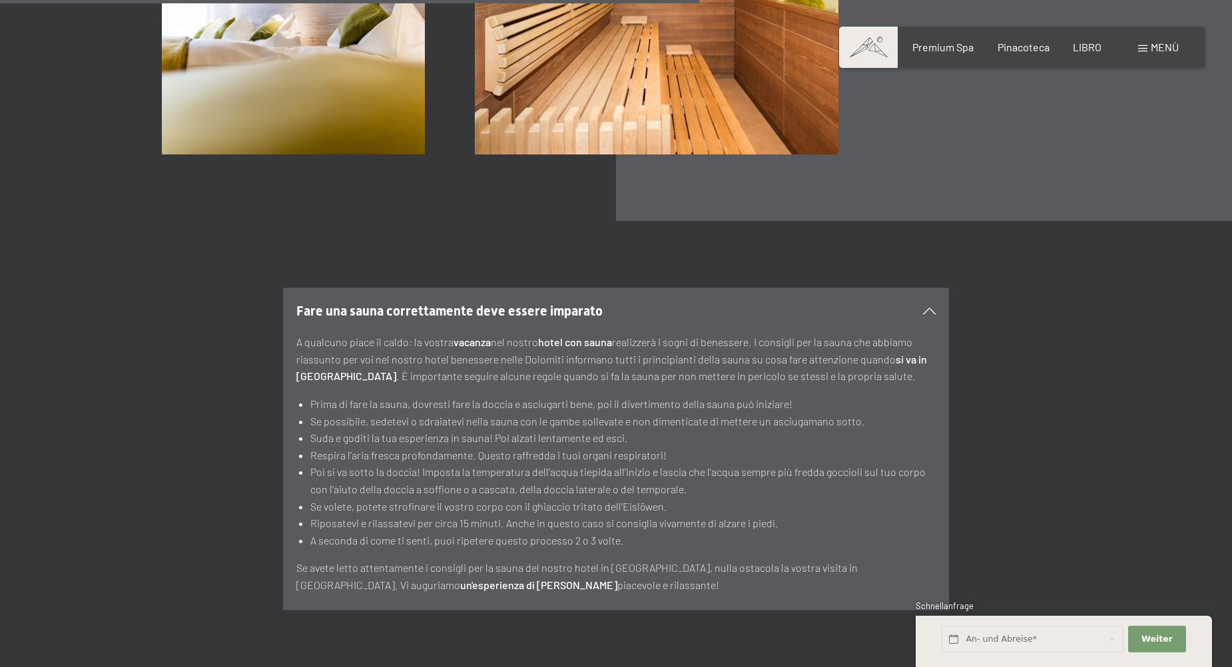
drag, startPoint x: 819, startPoint y: 448, endPoint x: 707, endPoint y: 433, distance: 112.9
click at [707, 447] on li "Respira l'aria fresca profondamente. Questo raffredda i tuoi organi respiratori!" at bounding box center [622, 455] width 625 height 17
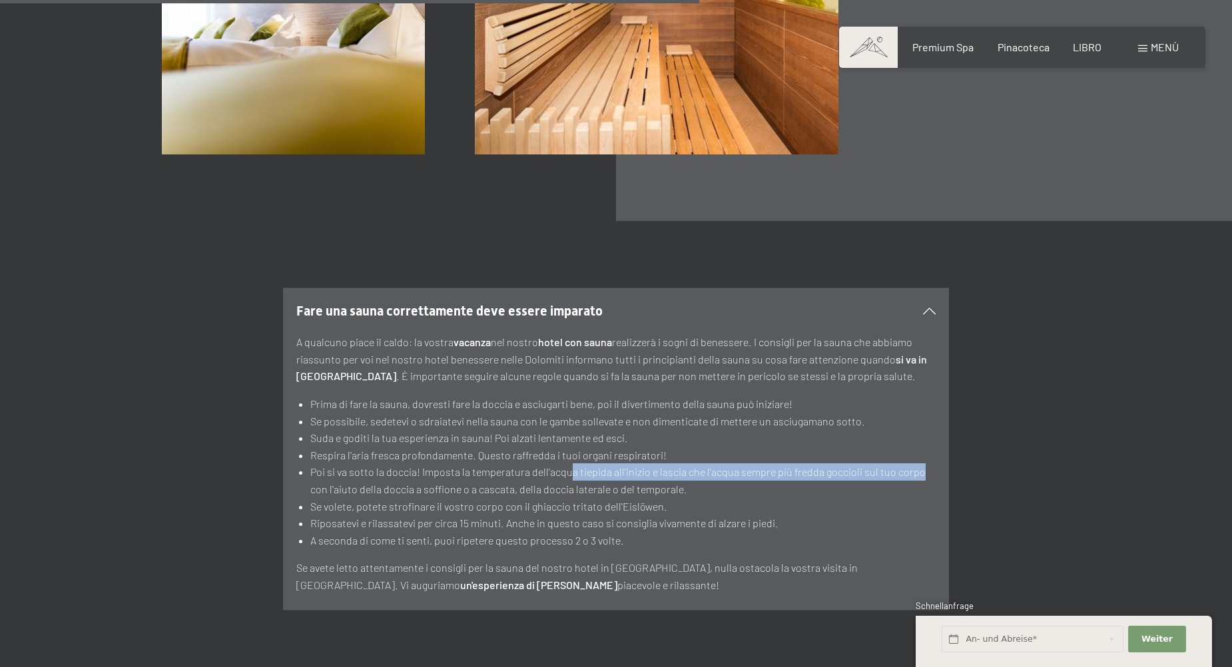
drag, startPoint x: 569, startPoint y: 455, endPoint x: 934, endPoint y: 458, distance: 364.9
click at [934, 463] on li "Poi si va sotto la doccia! Imposta la temperatura dell'acqua tiepida all'inizio…" at bounding box center [622, 480] width 625 height 34
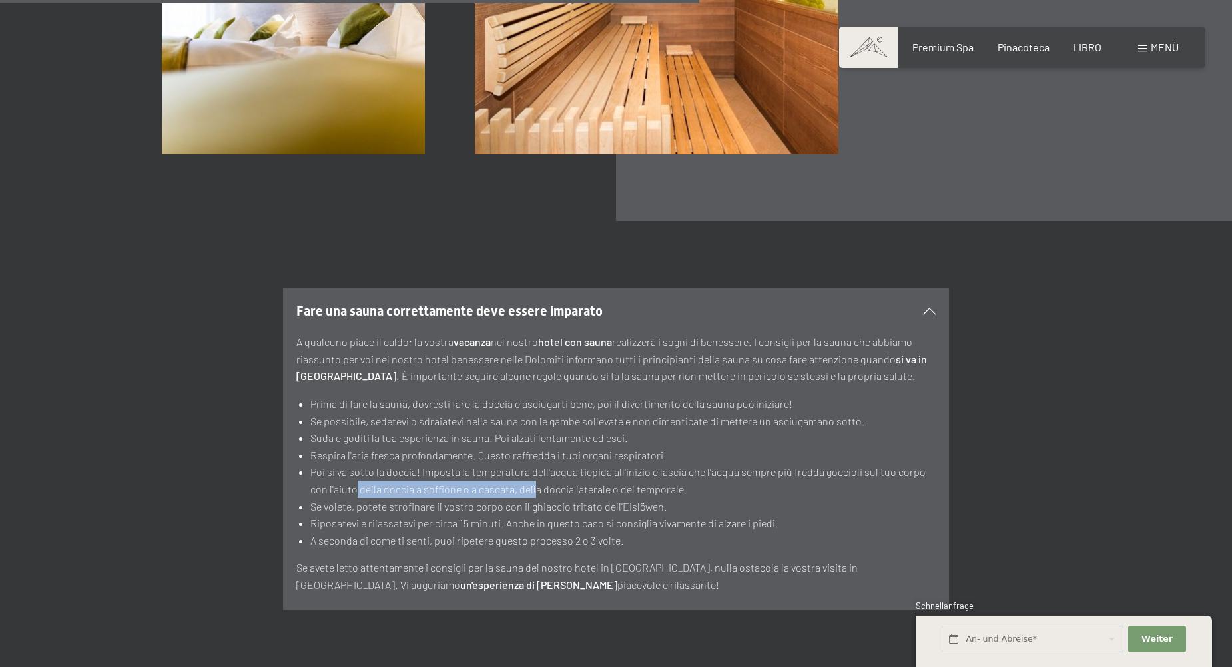
drag, startPoint x: 354, startPoint y: 469, endPoint x: 535, endPoint y: 475, distance: 181.2
click at [535, 475] on li "Poi si va sotto la doccia! Imposta la temperatura dell'acqua tiepida all'inizio…" at bounding box center [622, 480] width 625 height 34
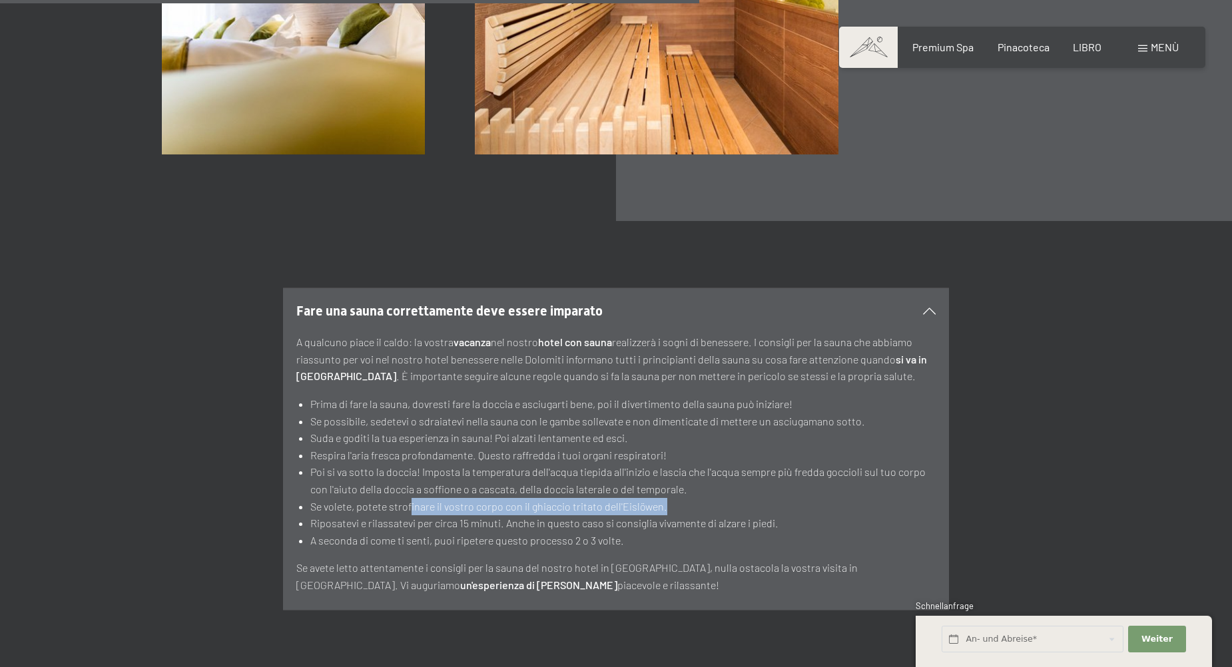
drag, startPoint x: 412, startPoint y: 491, endPoint x: 674, endPoint y: 495, distance: 262.4
click at [674, 498] on li "Se volete, potete strofinare il vostro corpo con il ghiaccio tritato dell'Eislö…" at bounding box center [622, 506] width 625 height 17
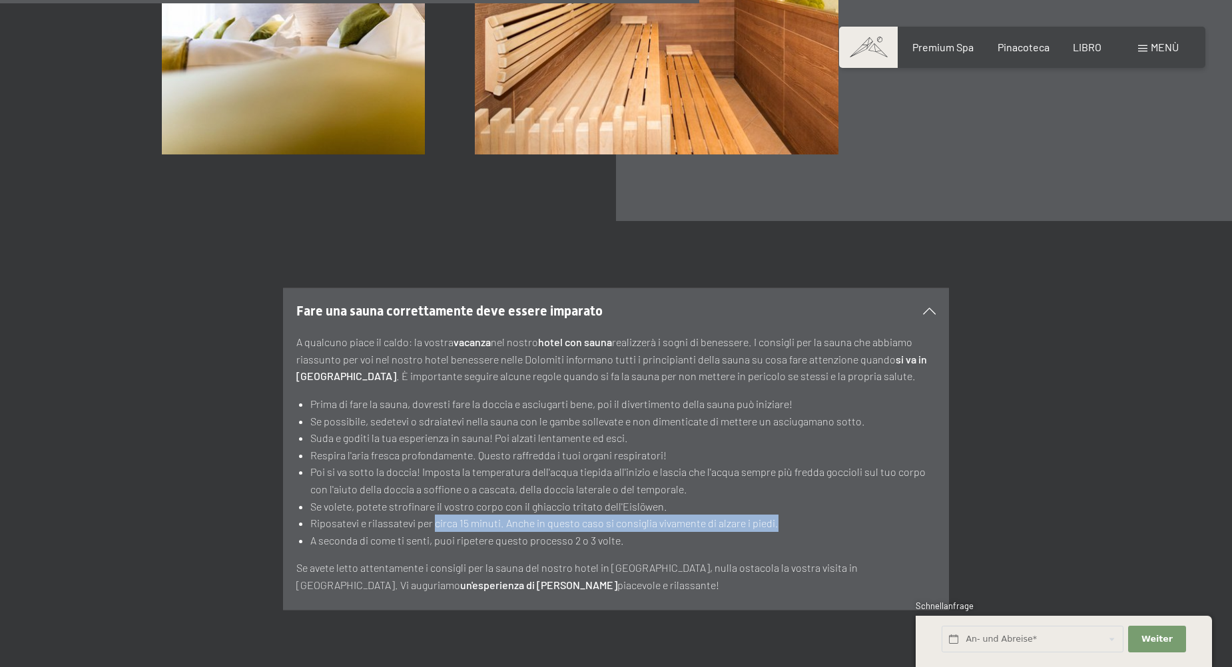
drag, startPoint x: 433, startPoint y: 504, endPoint x: 789, endPoint y: 512, distance: 356.3
click at [789, 515] on li "Riposatevi e rilassatevi per circa 15 minuti. Anche in questo caso si consiglia…" at bounding box center [622, 523] width 625 height 17
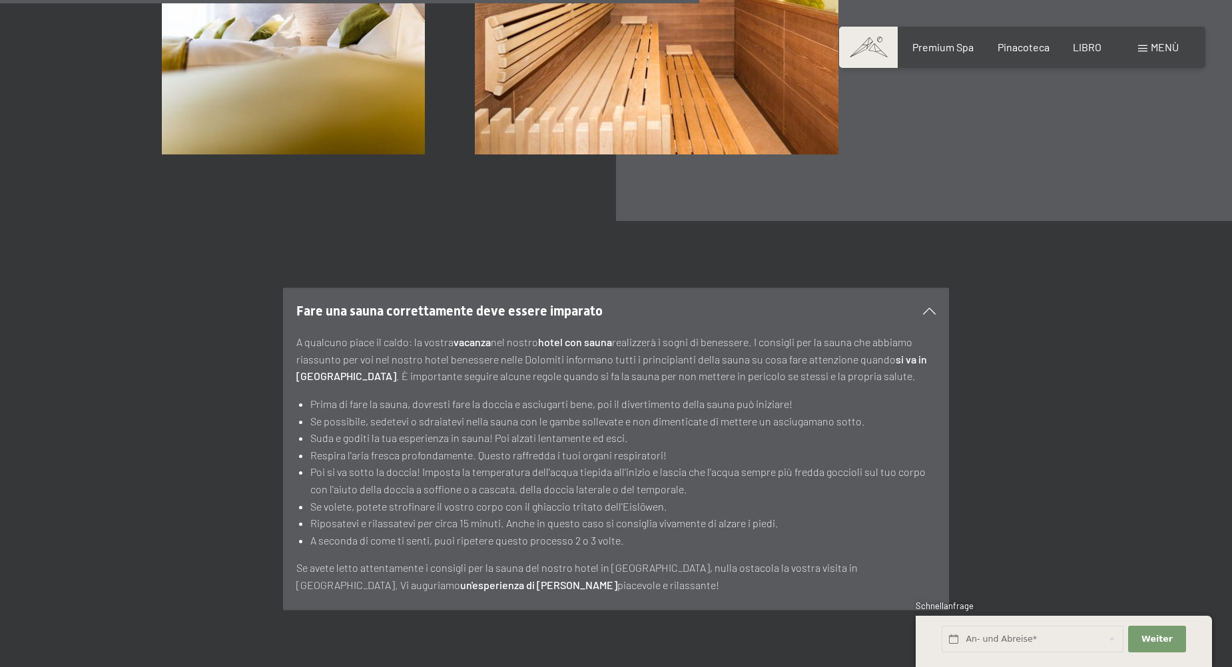
click at [932, 308] on icon at bounding box center [929, 311] width 13 height 7
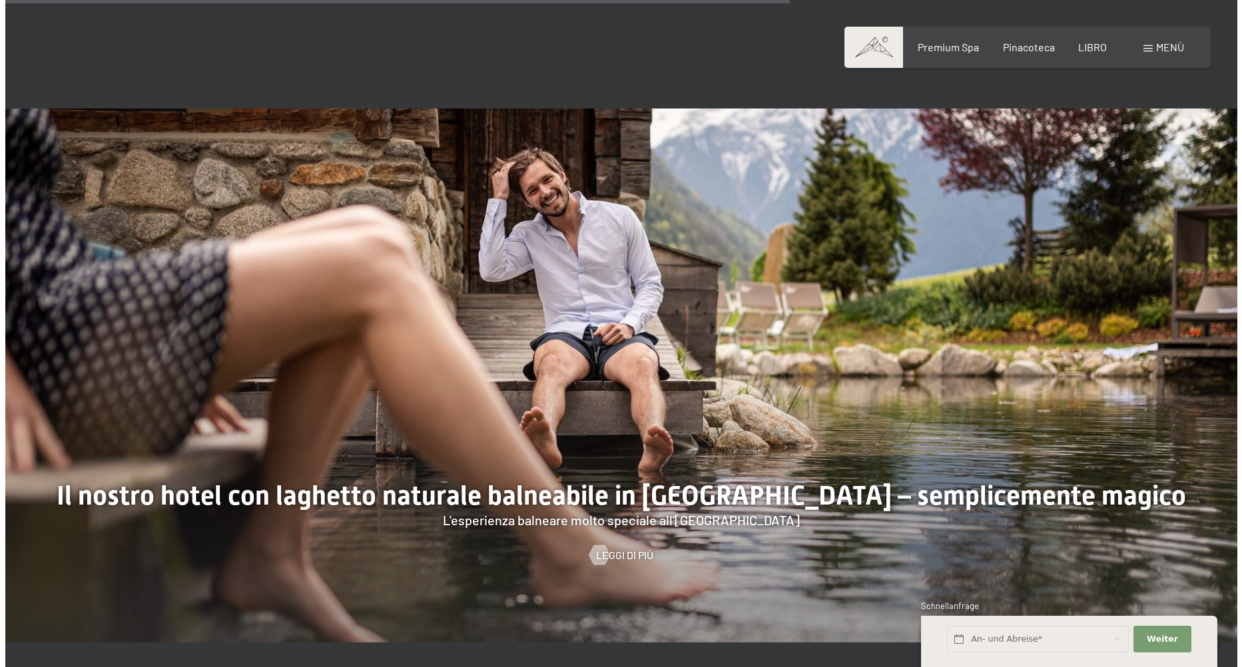
scroll to position [5460, 0]
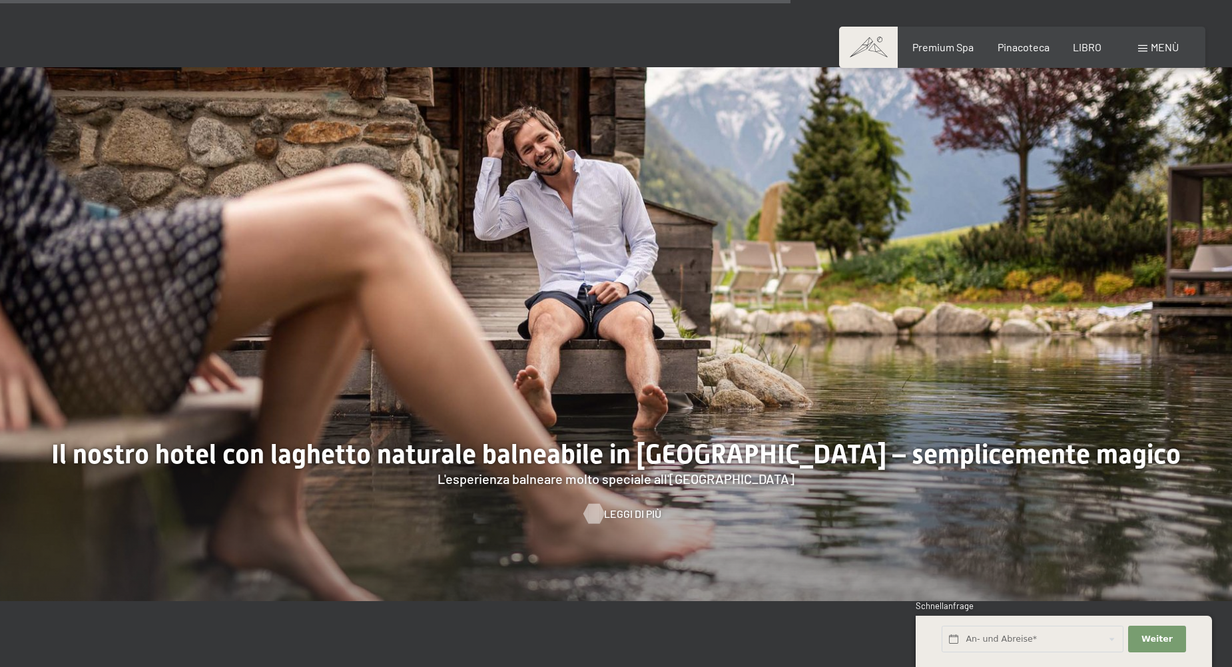
click at [641, 507] on span "Leggi di più" at bounding box center [632, 514] width 57 height 15
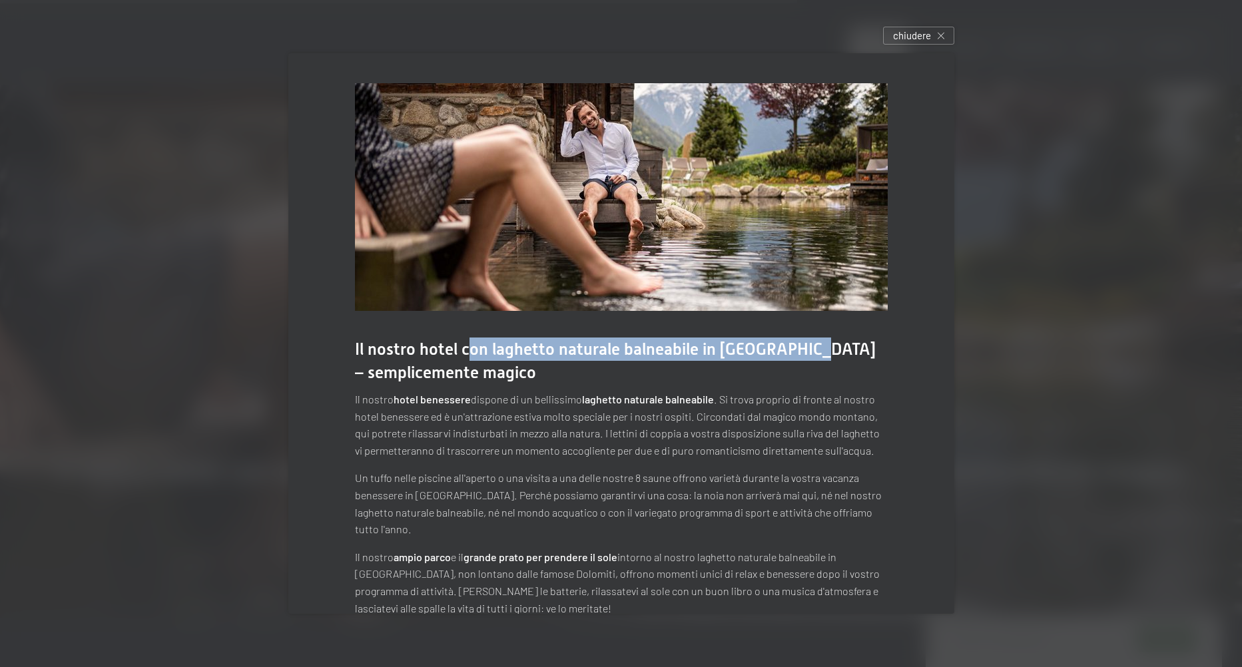
drag, startPoint x: 467, startPoint y: 348, endPoint x: 824, endPoint y: 360, distance: 357.8
click at [824, 360] on div "Il nostro hotel con laghetto naturale balneabile in Alto Adige – semplicemente …" at bounding box center [621, 361] width 533 height 47
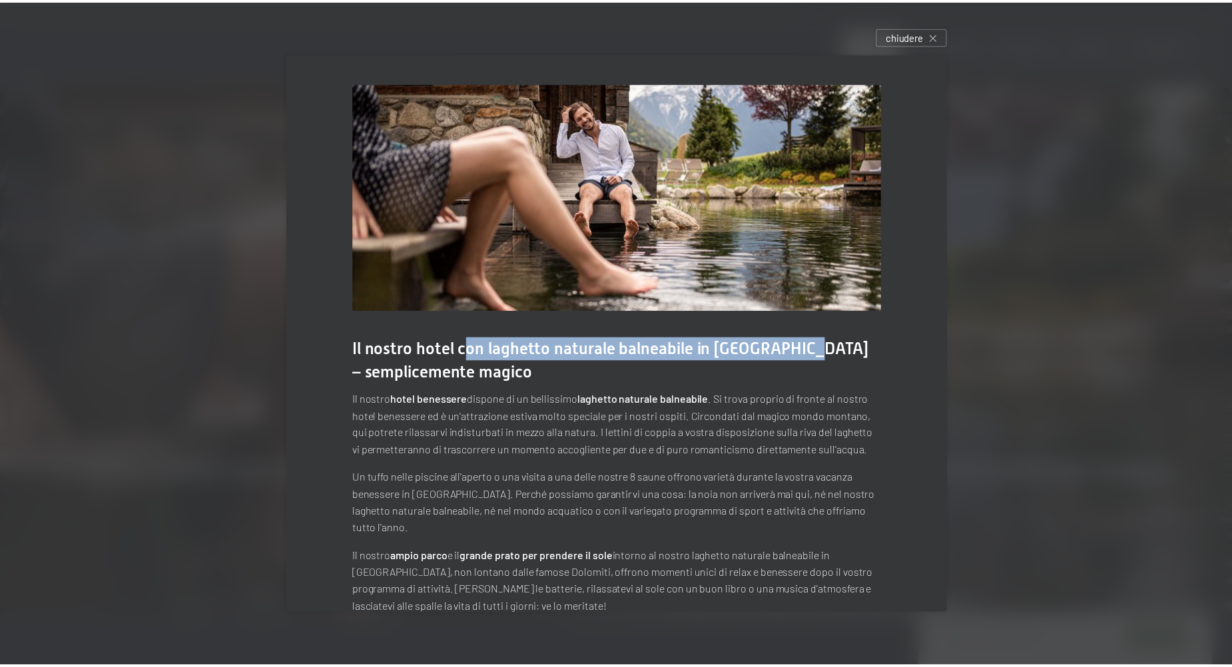
scroll to position [16, 0]
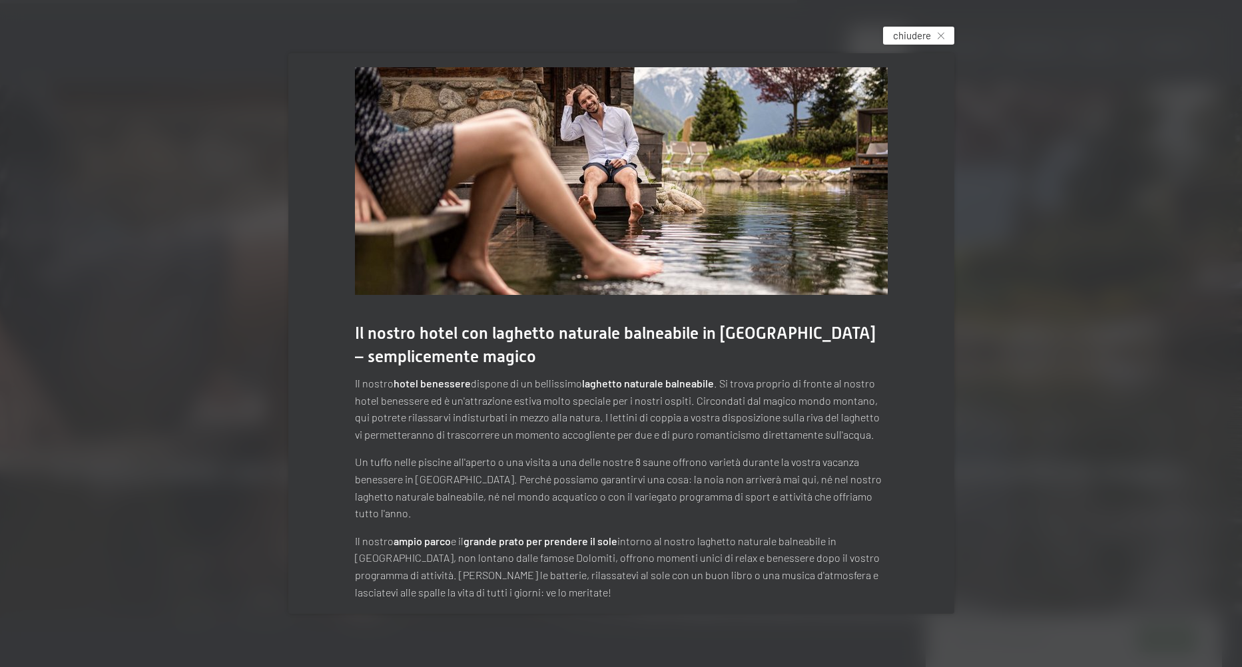
click at [920, 37] on span "chiudere" at bounding box center [912, 36] width 38 height 14
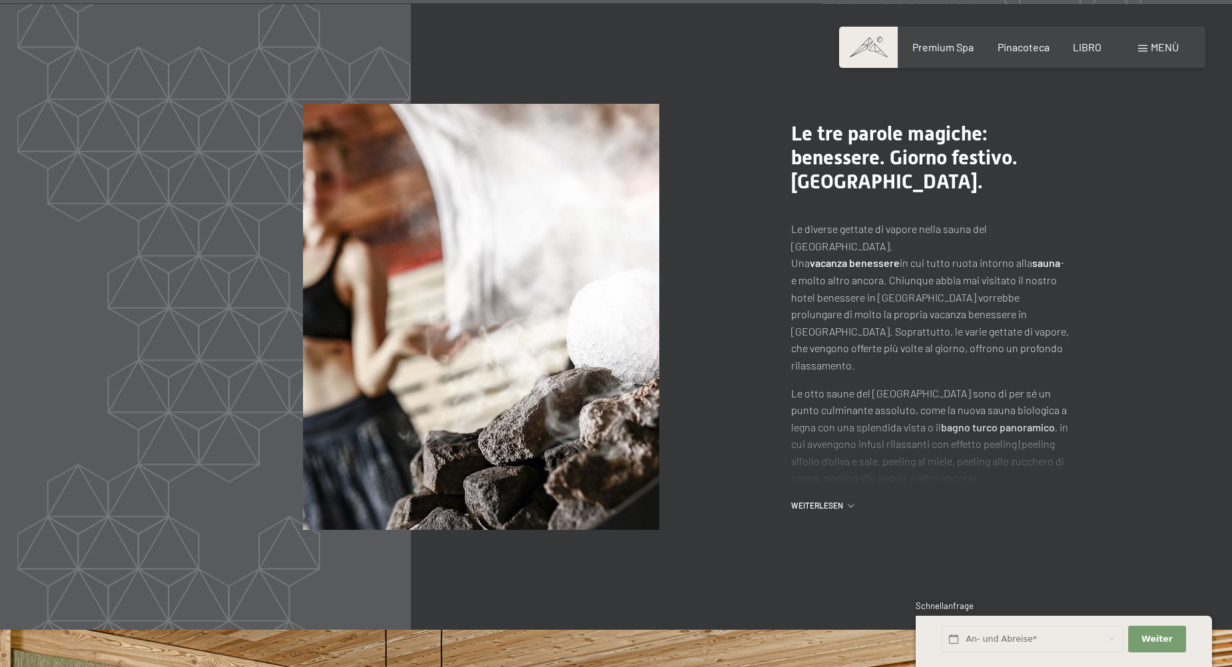
scroll to position [6792, 0]
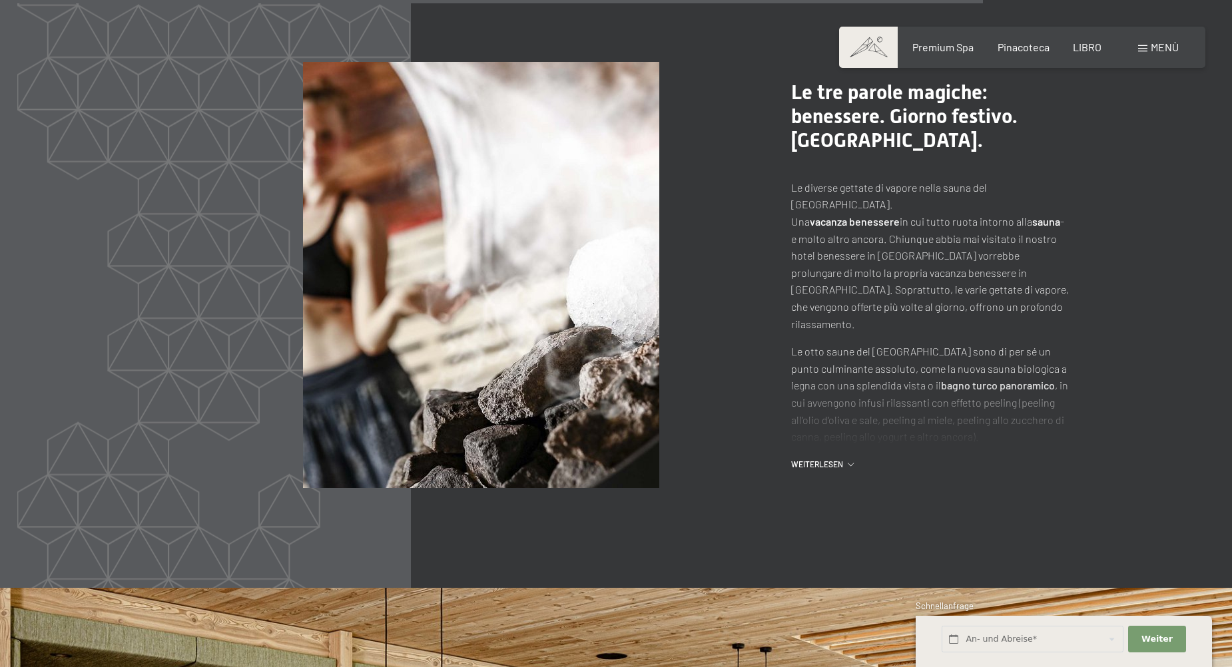
click at [851, 463] on icon at bounding box center [851, 464] width 6 height 3
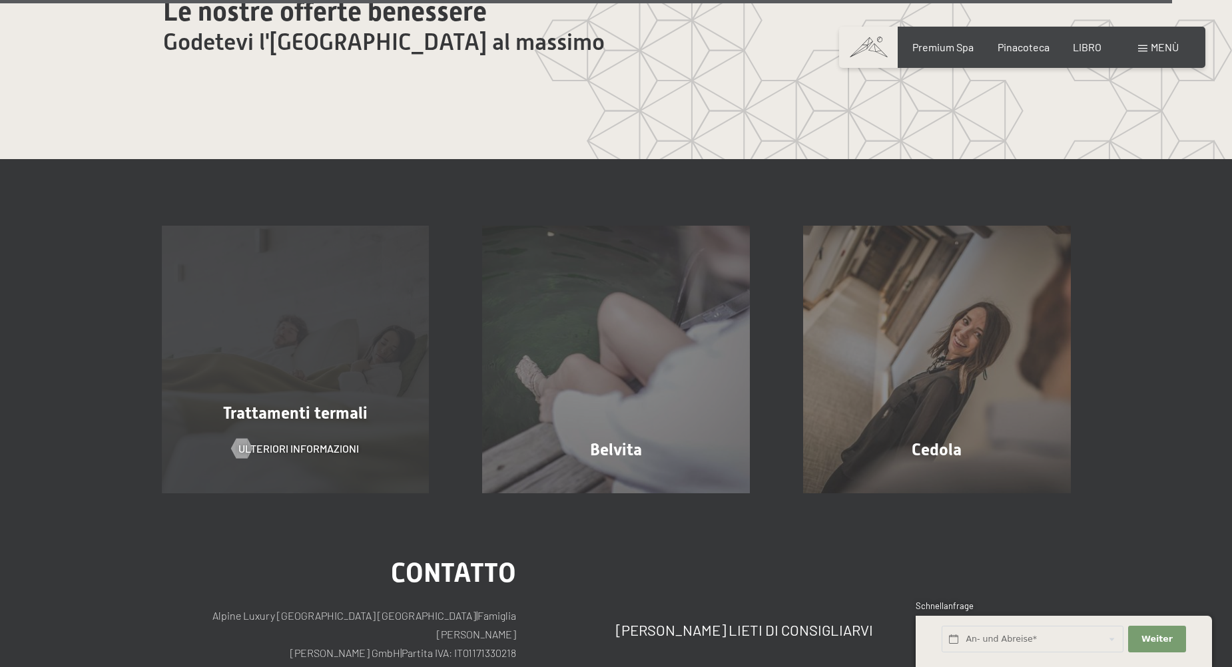
scroll to position [8259, 0]
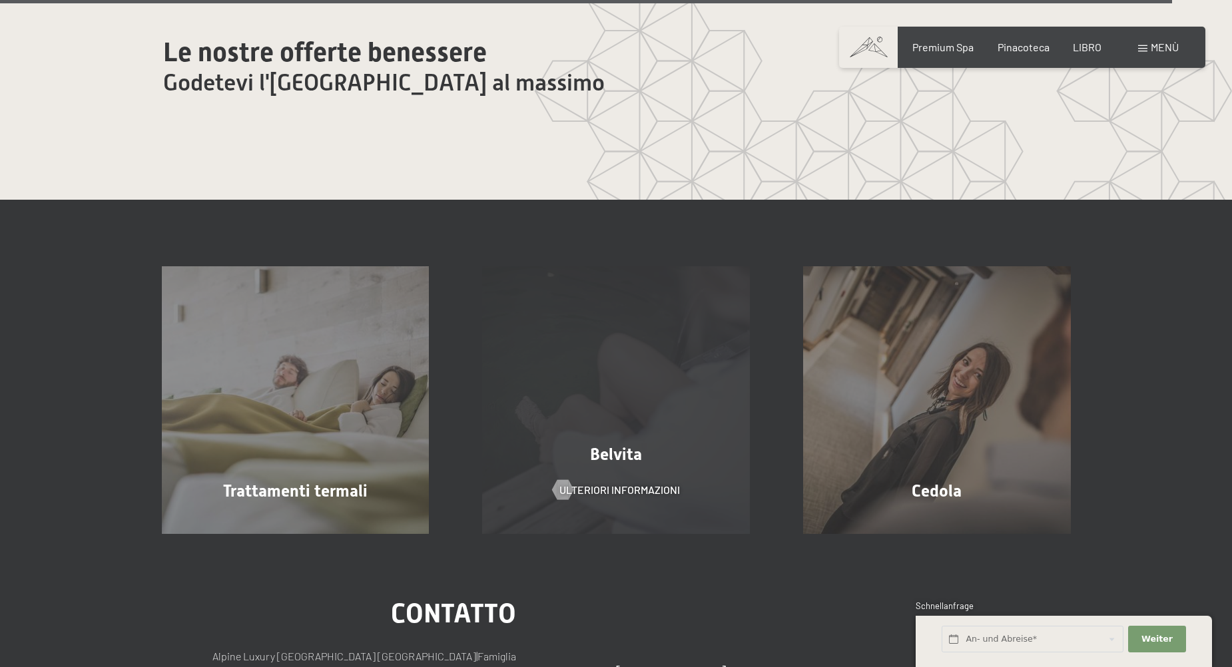
click at [611, 445] on span "Belvita" at bounding box center [616, 454] width 52 height 19
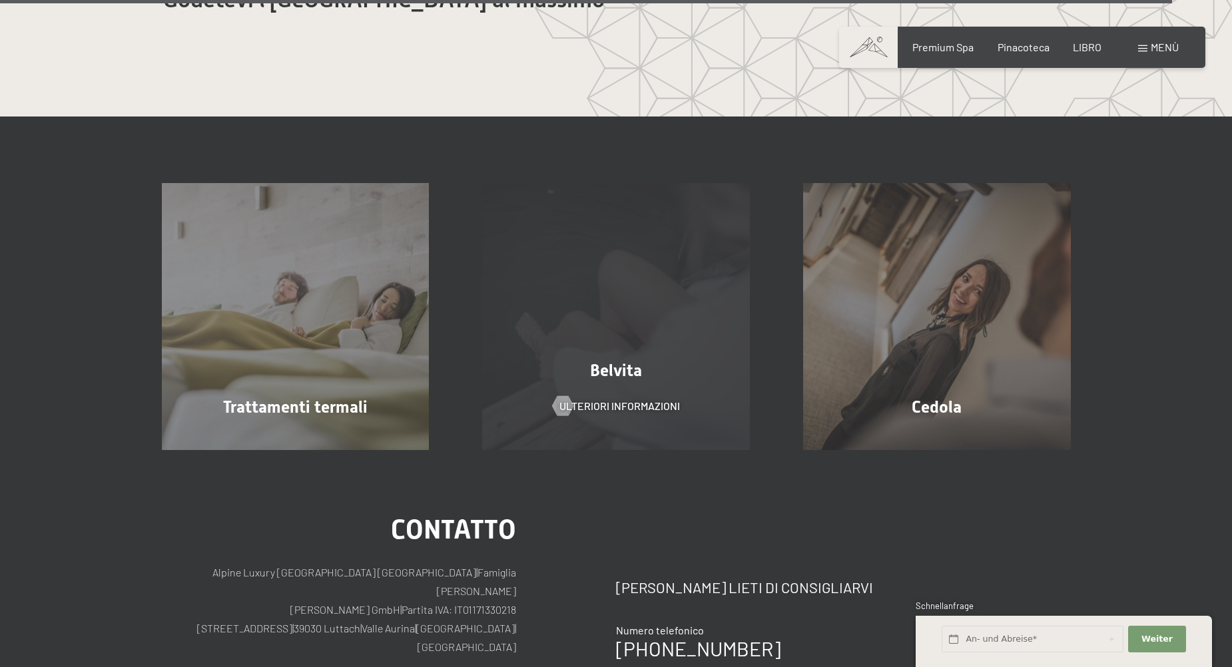
scroll to position [8250, 0]
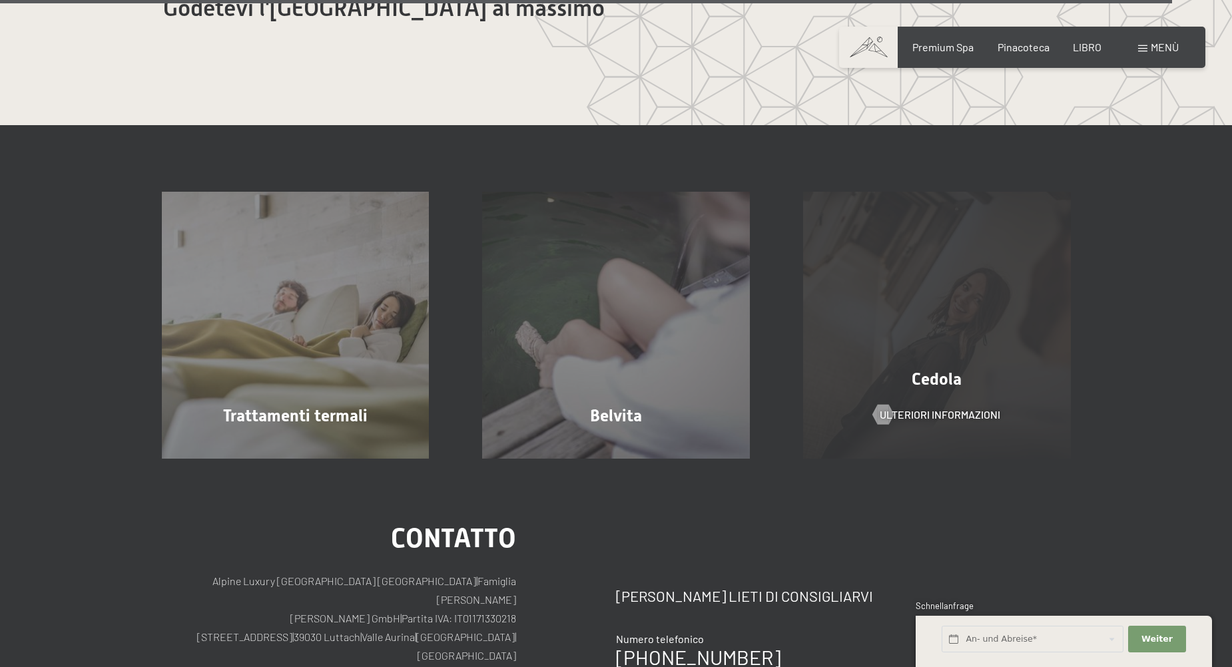
click at [916, 395] on div "Cedola Ulteriori informazioni" at bounding box center [936, 326] width 321 height 268
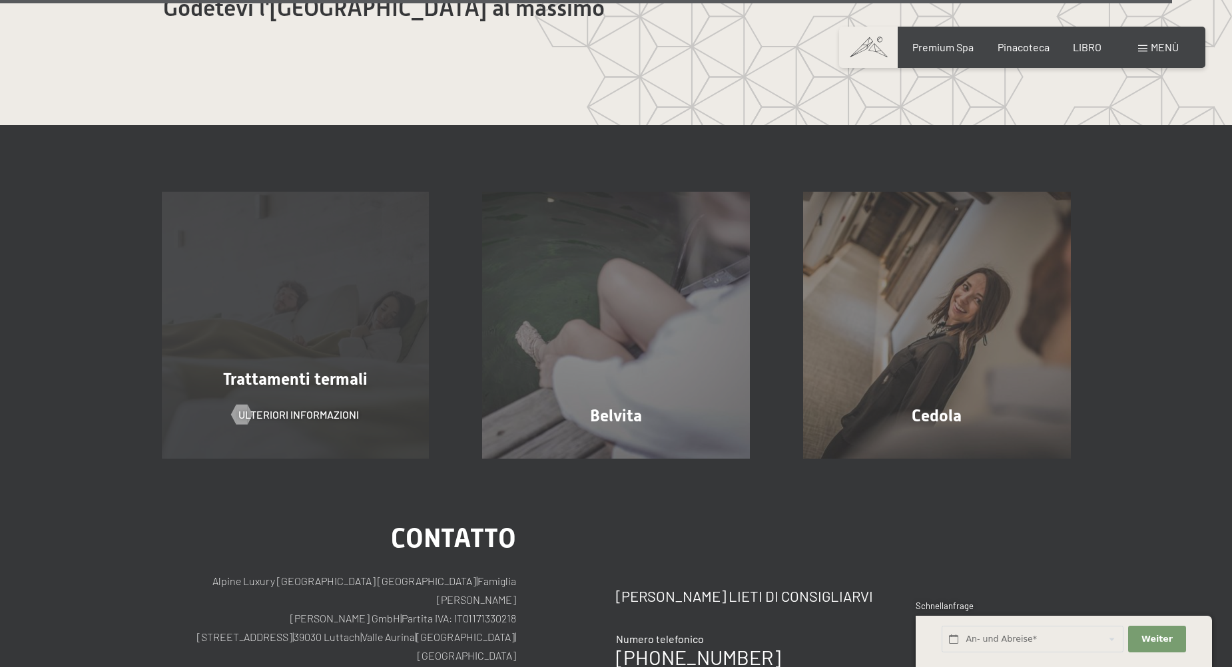
click at [269, 390] on div "Trattamenti termali" at bounding box center [295, 379] width 321 height 23
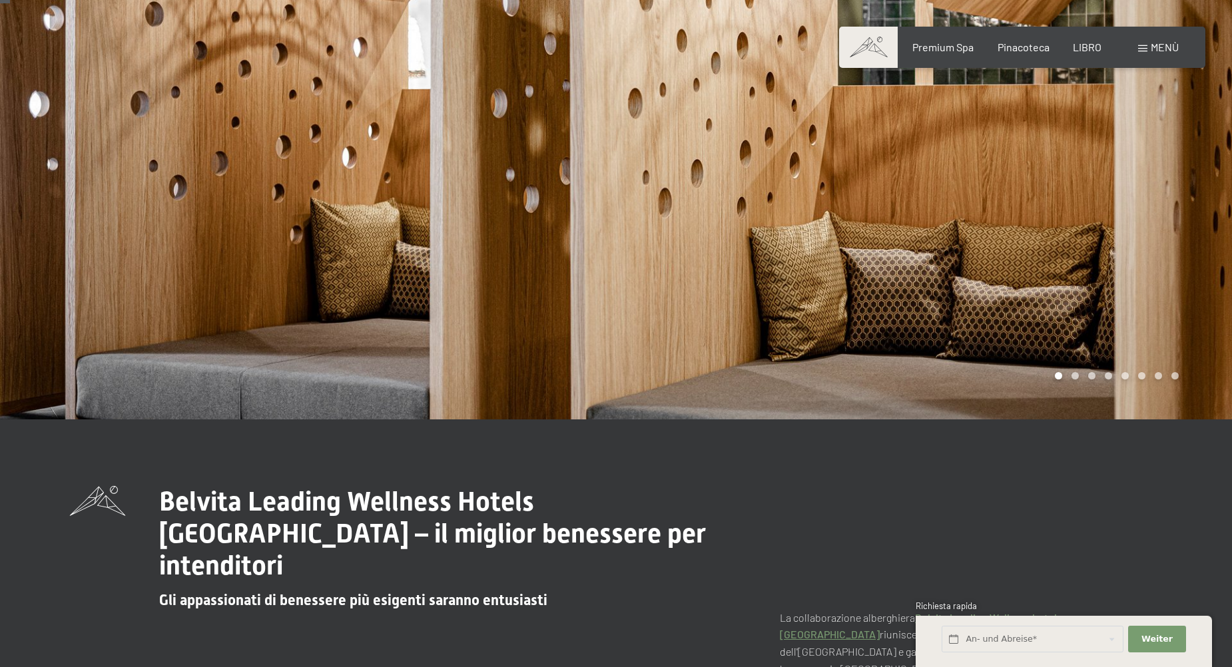
scroll to position [266, 0]
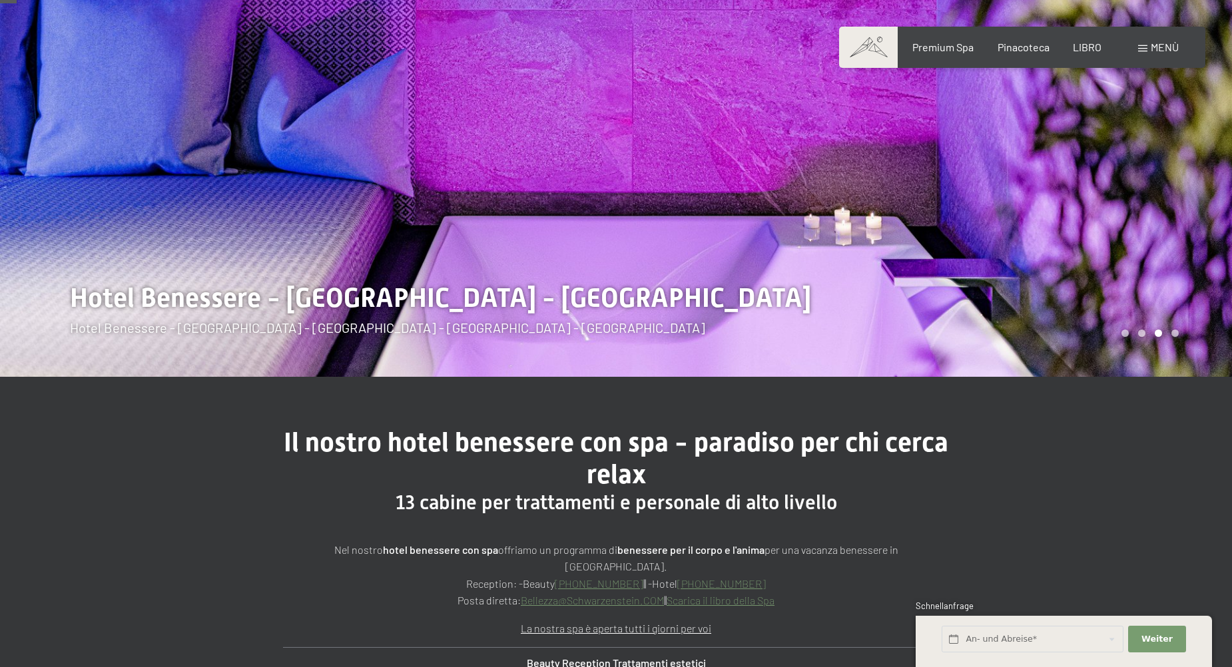
scroll to position [200, 0]
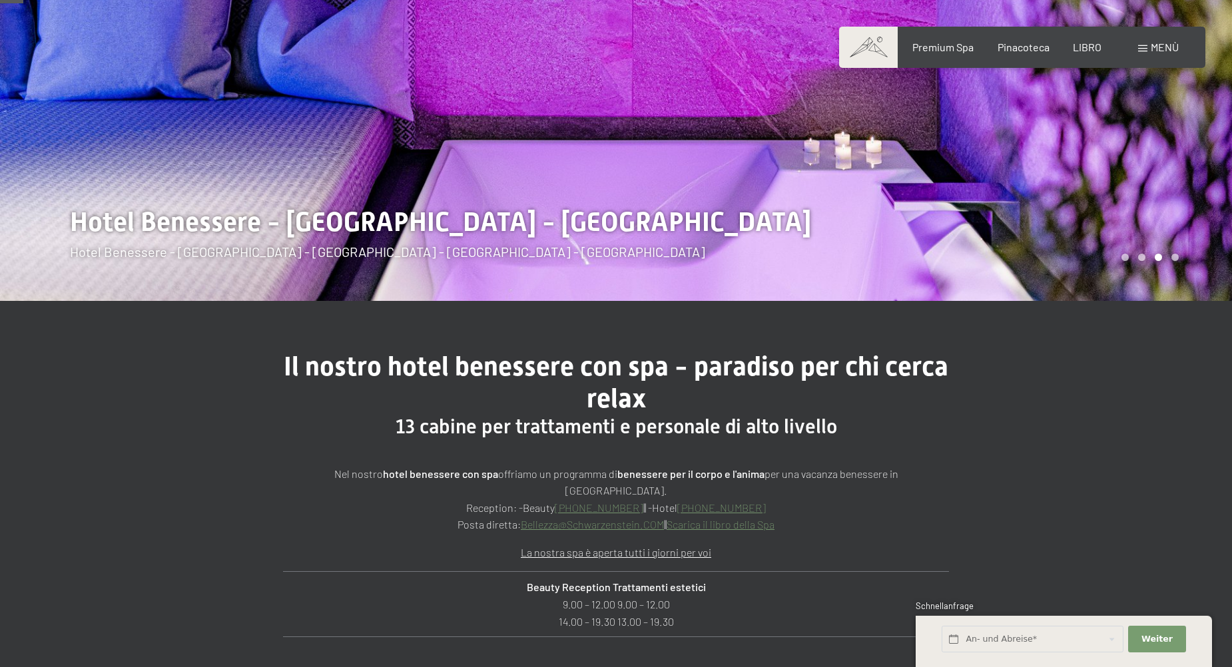
click at [1139, 182] on div at bounding box center [924, 50] width 616 height 501
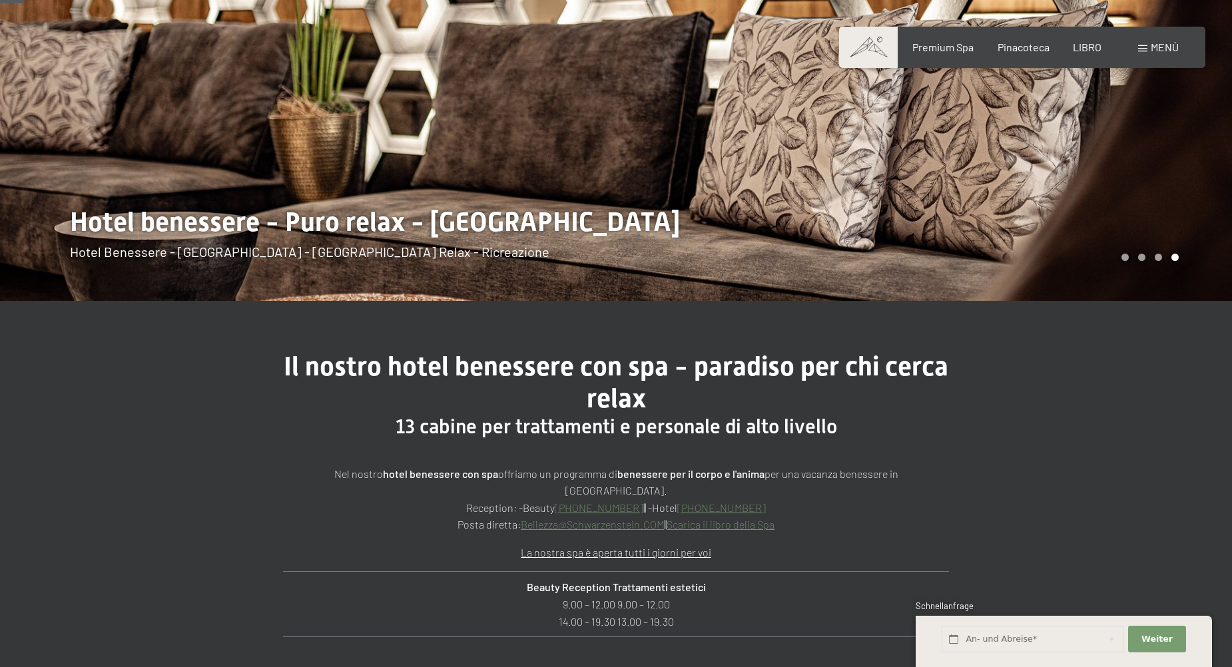
click at [1139, 182] on div at bounding box center [924, 50] width 616 height 501
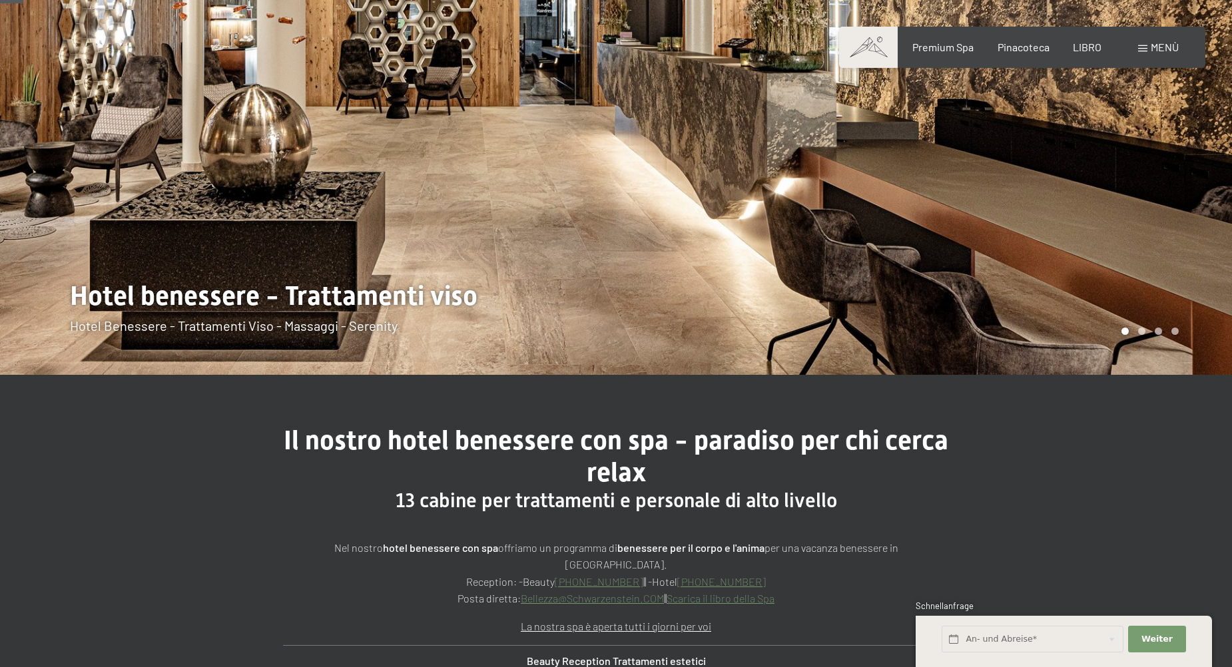
scroll to position [0, 0]
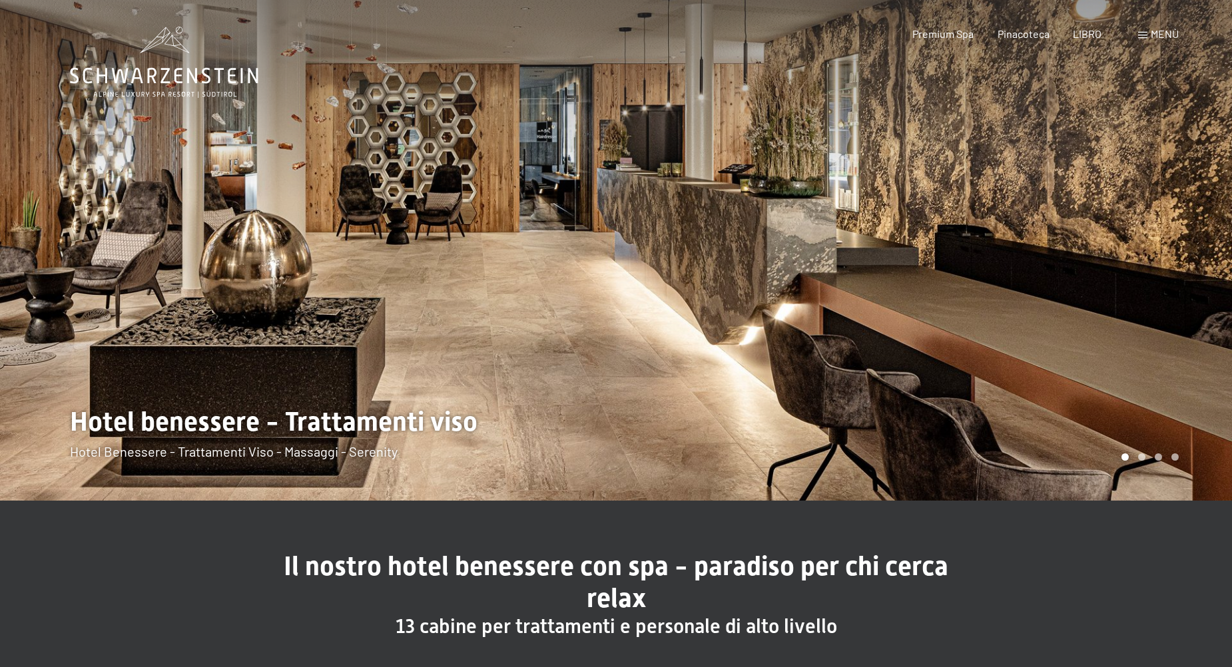
click at [1103, 288] on div at bounding box center [924, 250] width 616 height 501
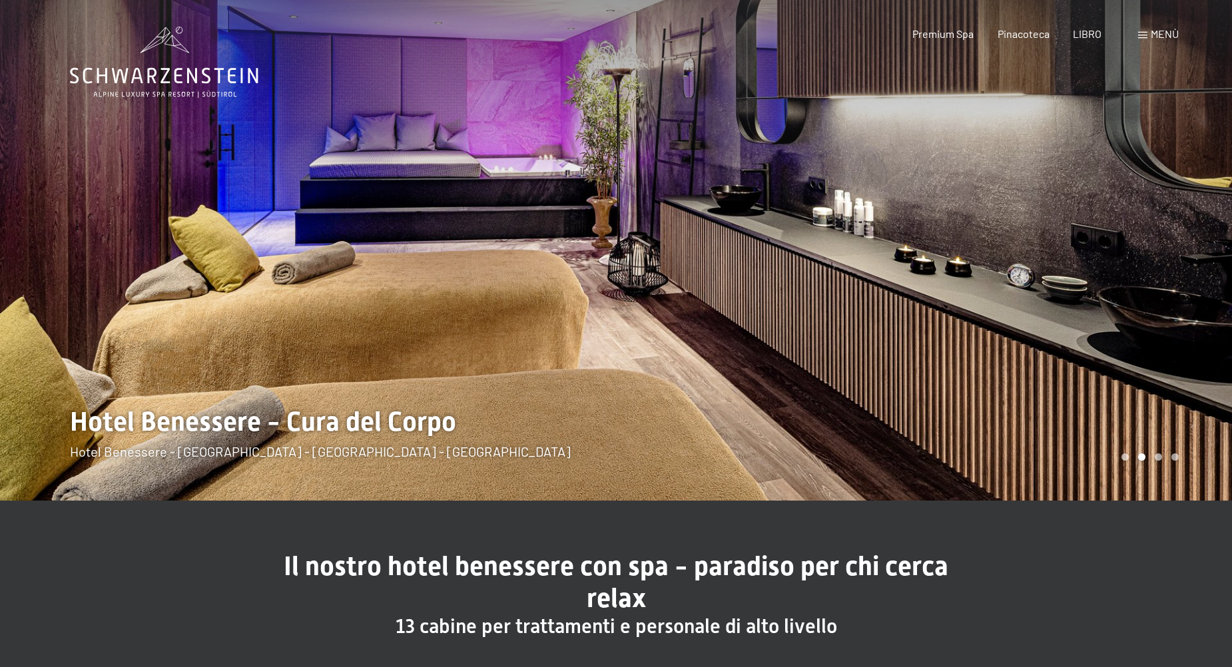
click at [1103, 288] on div at bounding box center [924, 250] width 616 height 501
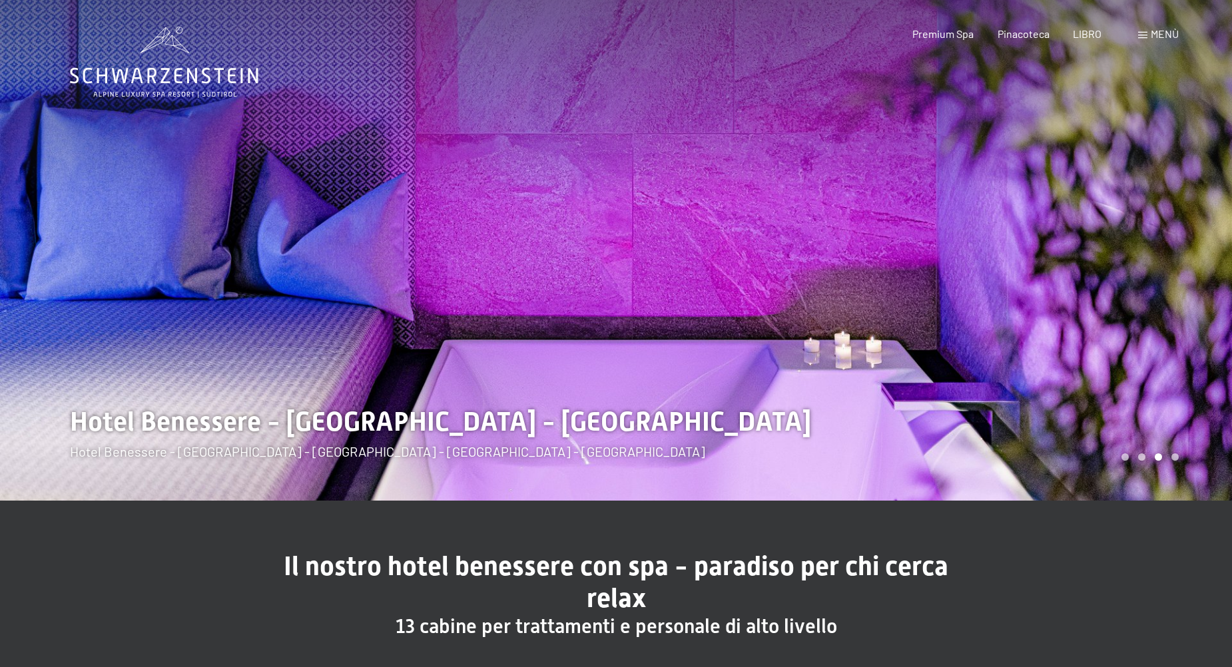
click at [1103, 288] on div at bounding box center [924, 250] width 616 height 501
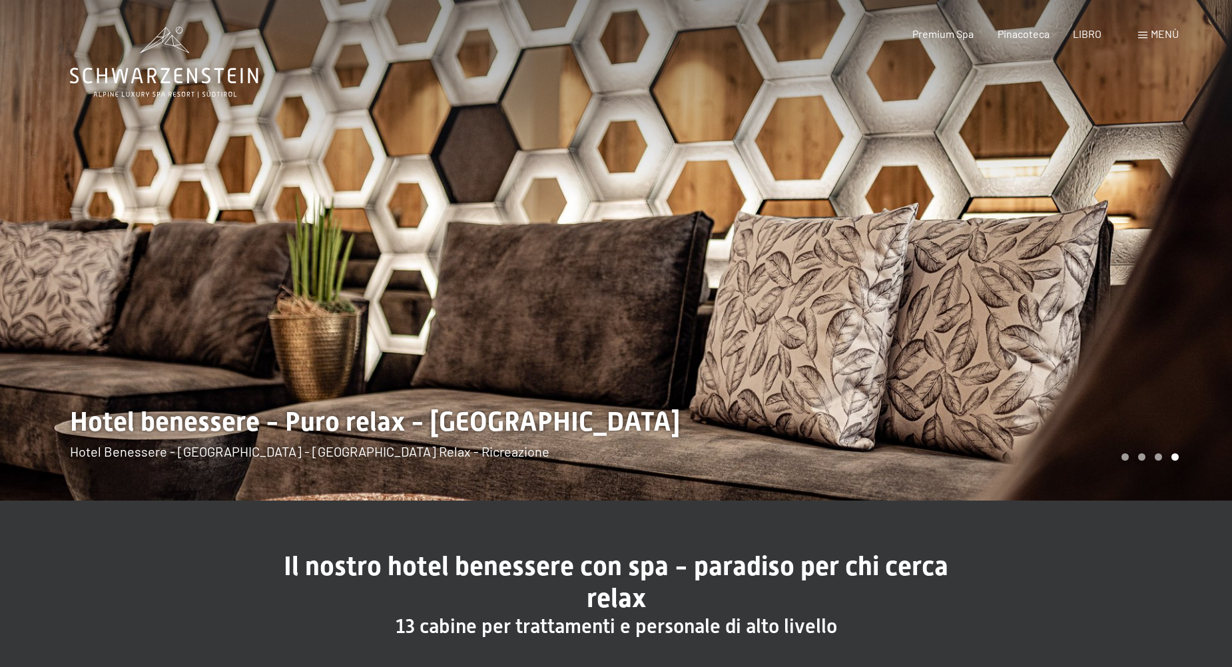
click at [1103, 288] on div at bounding box center [924, 250] width 616 height 501
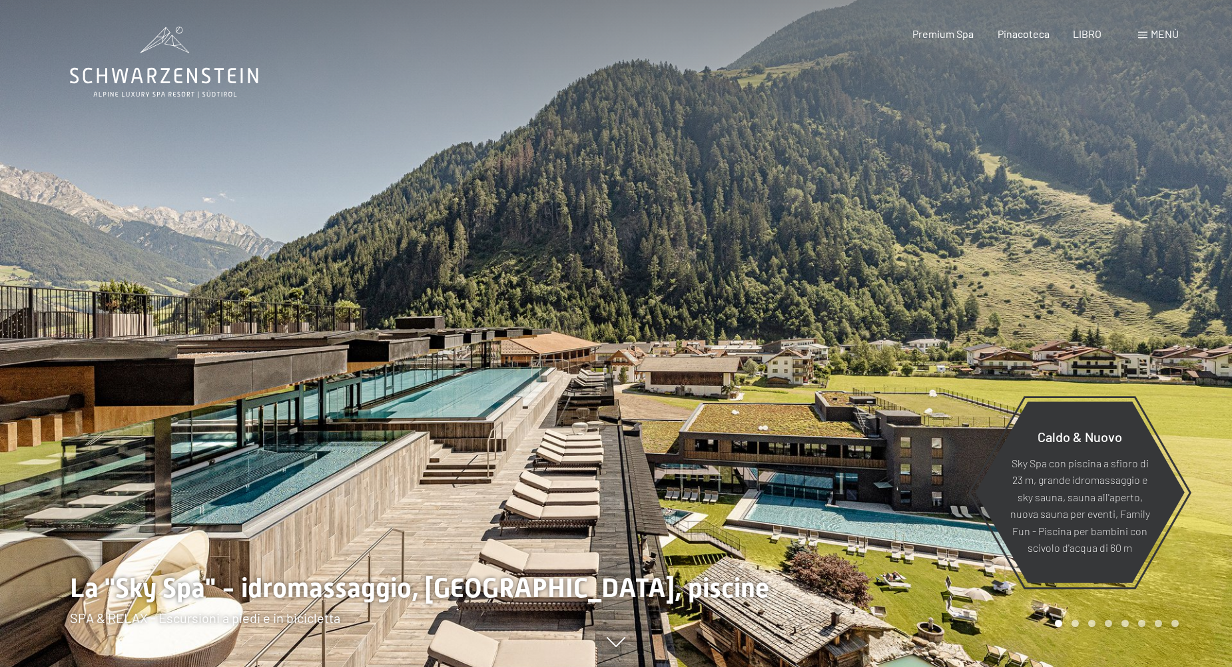
click at [1154, 32] on span "Menù" at bounding box center [1165, 33] width 28 height 13
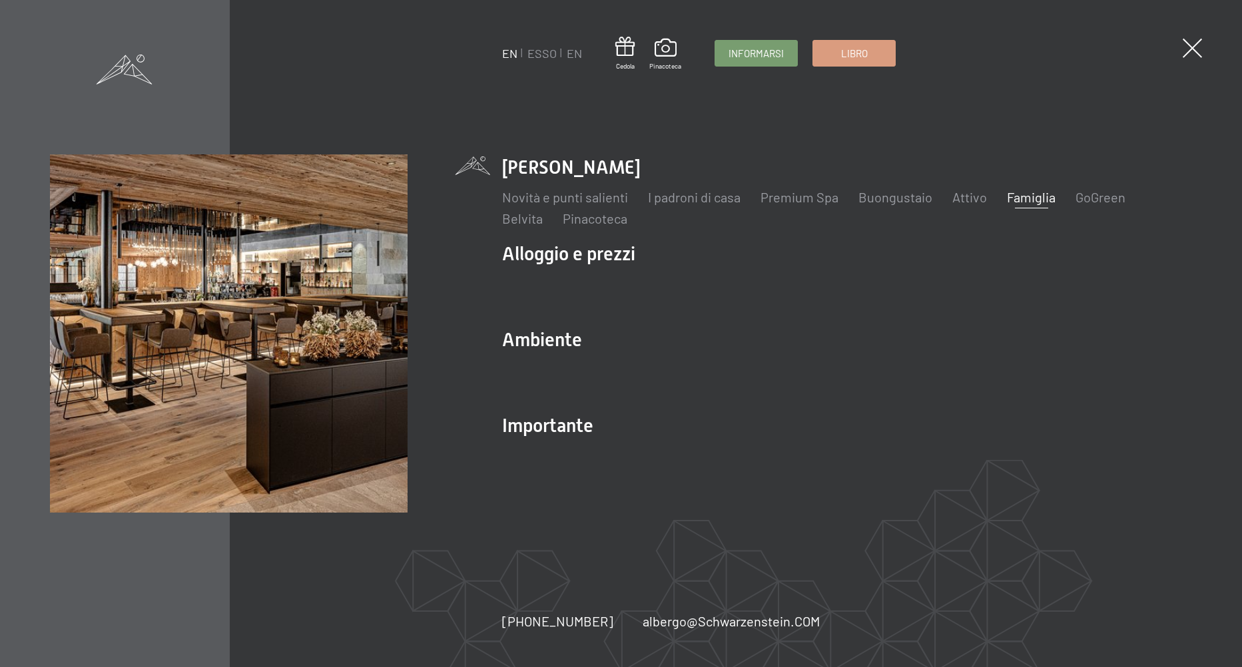
click at [1014, 195] on link "Famiglia" at bounding box center [1031, 197] width 49 height 16
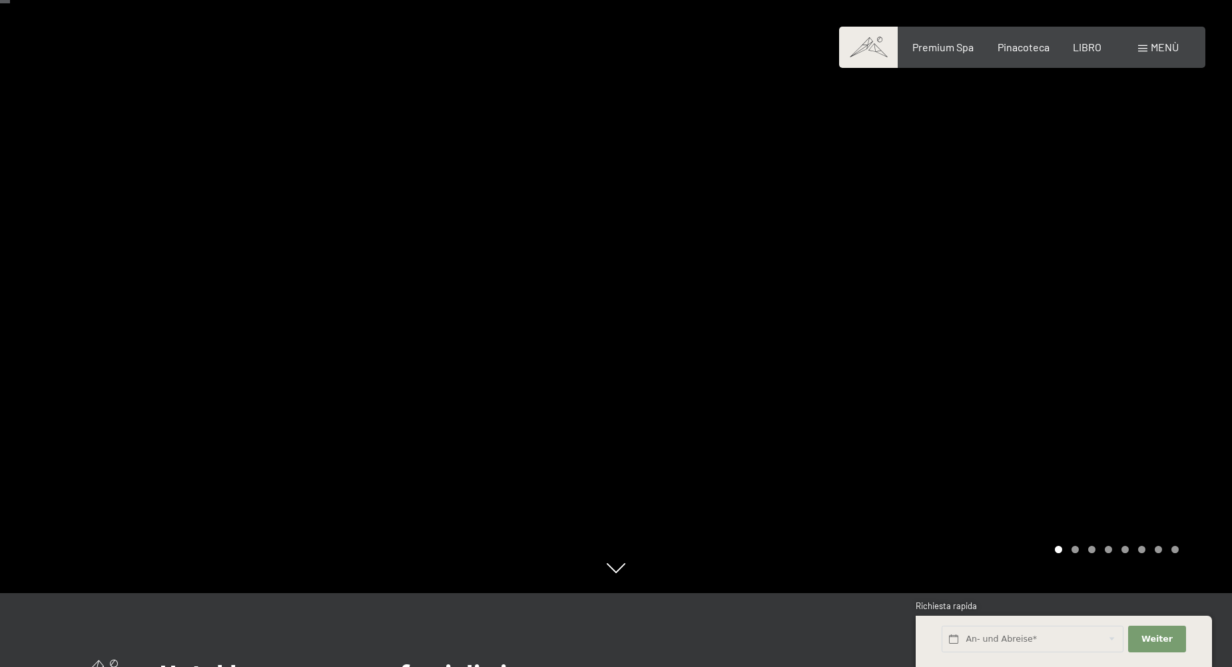
scroll to position [67, 0]
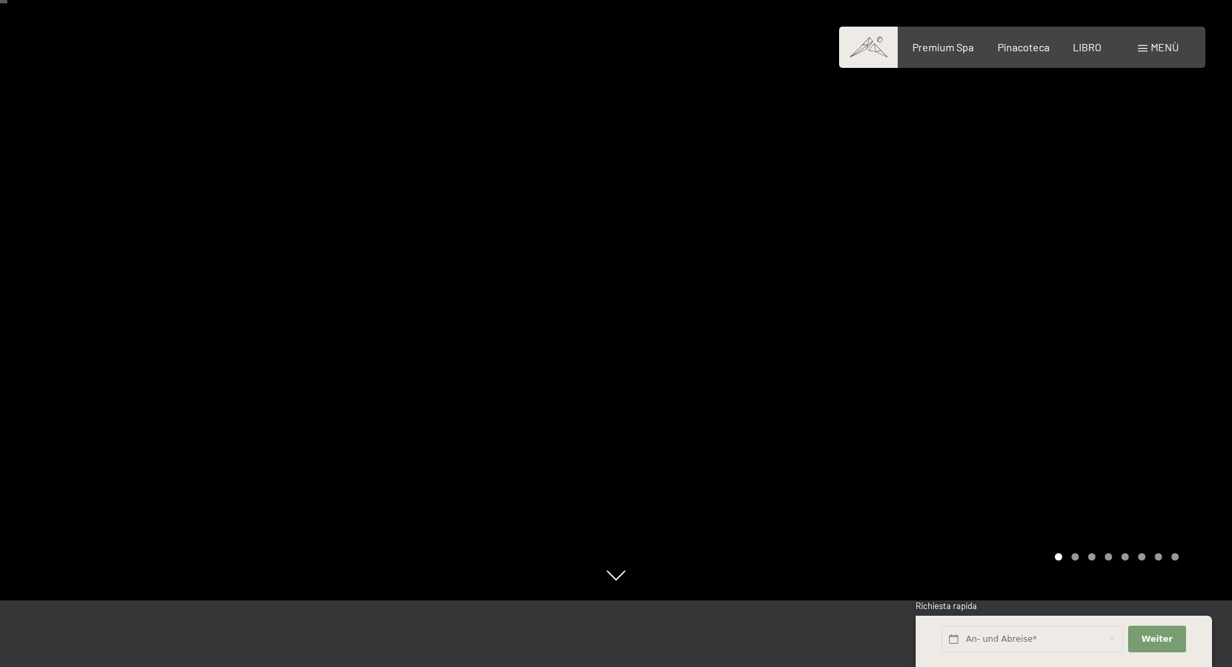
click at [1104, 248] on div at bounding box center [924, 266] width 616 height 667
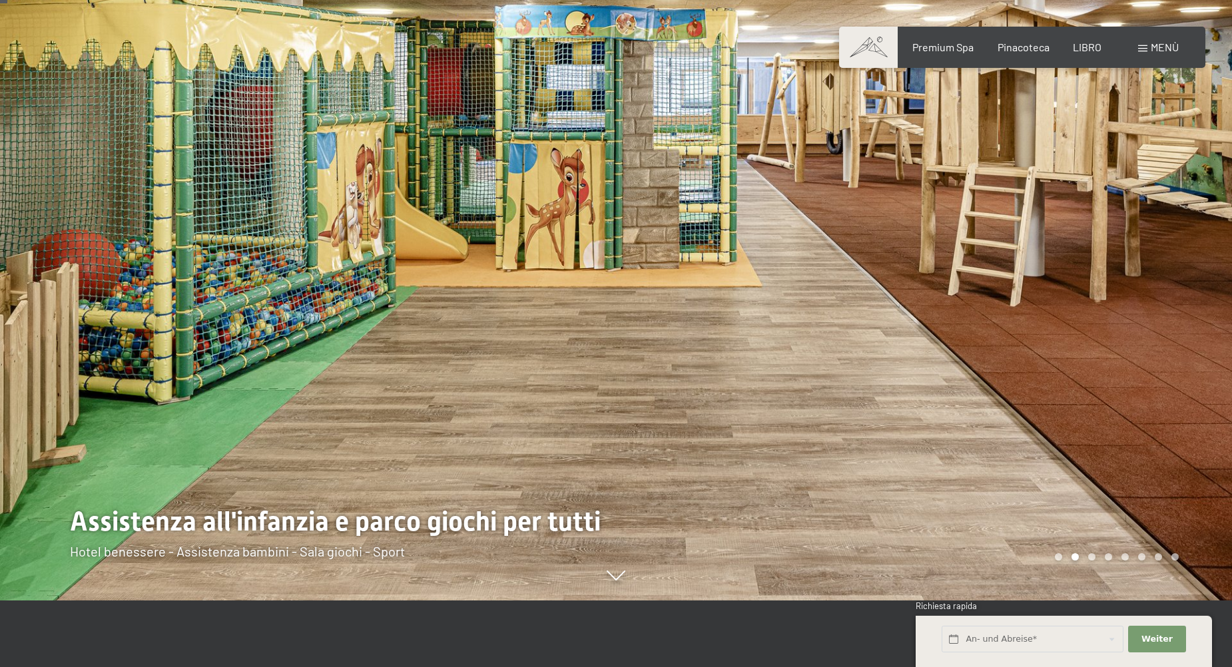
click at [1104, 248] on div at bounding box center [924, 266] width 616 height 667
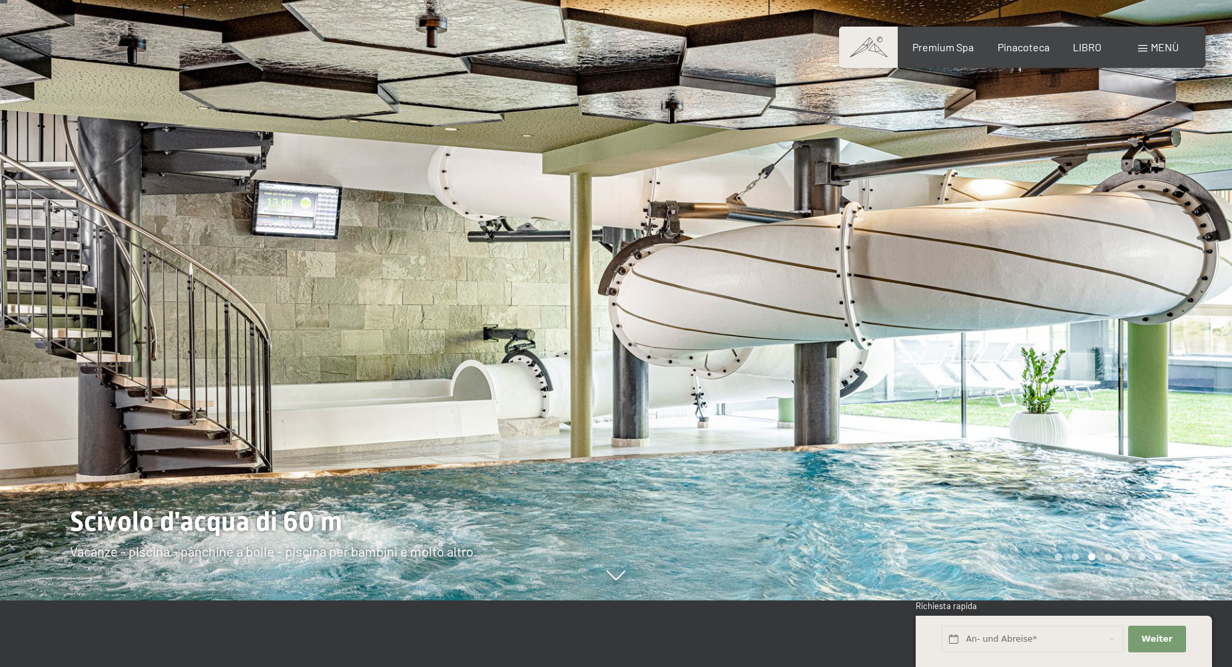
click at [1104, 248] on div at bounding box center [924, 266] width 616 height 667
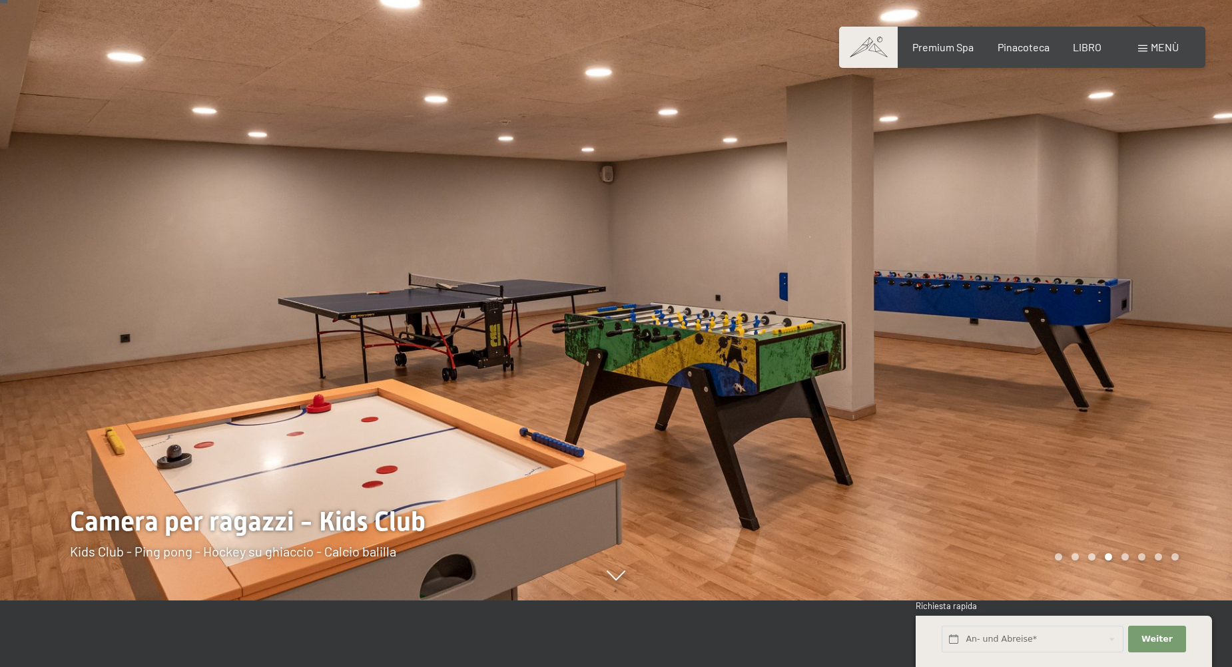
click at [1104, 248] on div at bounding box center [924, 266] width 616 height 667
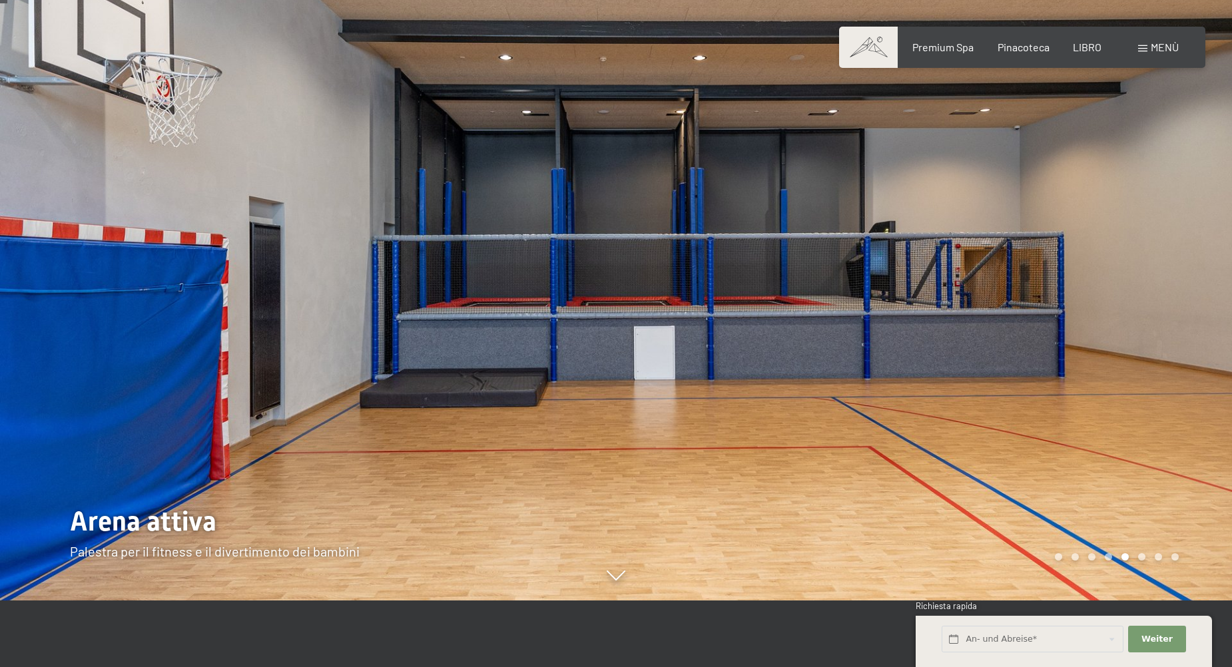
click at [1104, 248] on div at bounding box center [924, 266] width 616 height 667
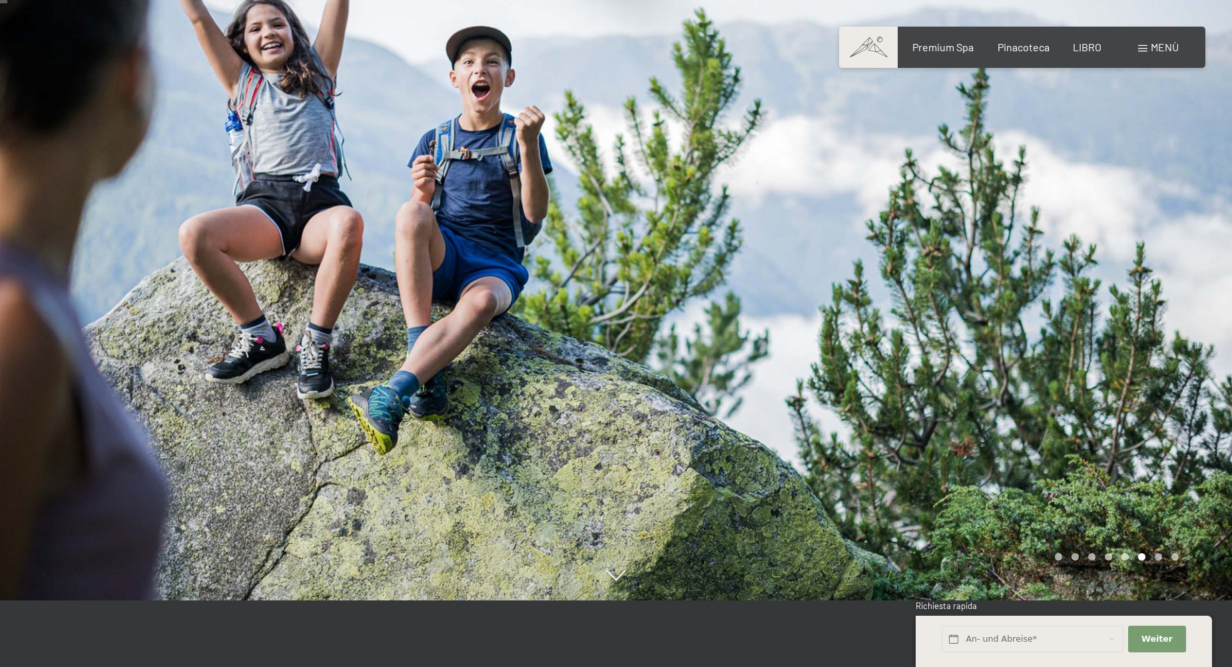
click at [1104, 248] on div at bounding box center [924, 266] width 616 height 667
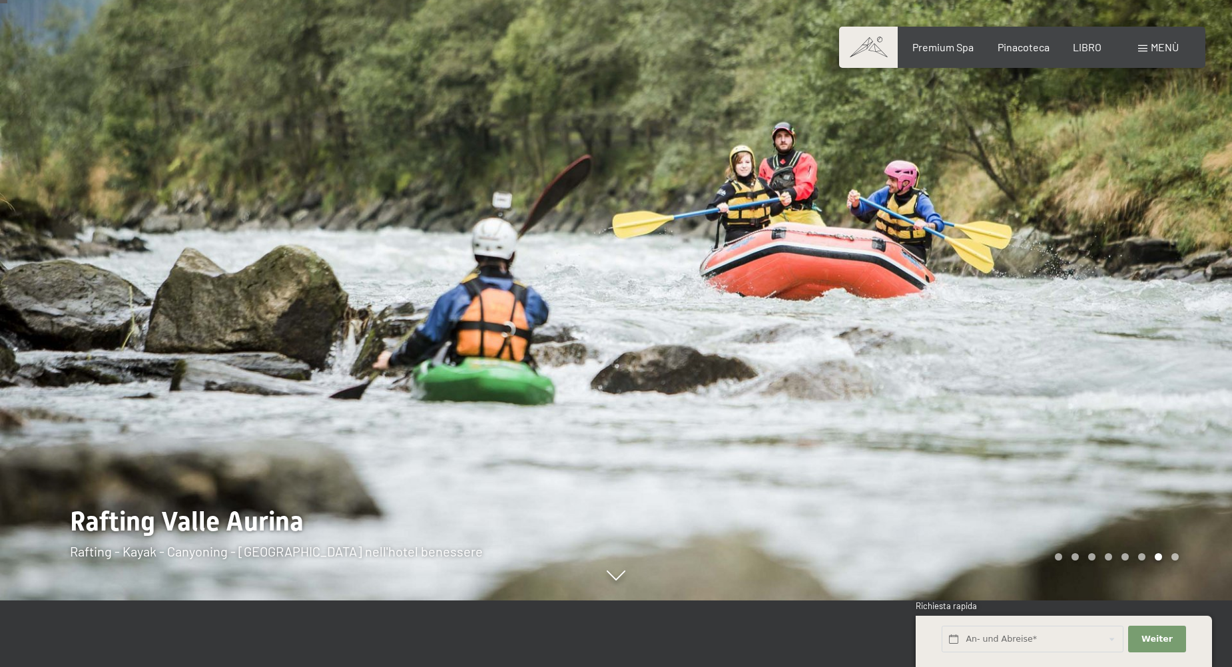
click at [1104, 248] on div at bounding box center [924, 266] width 616 height 667
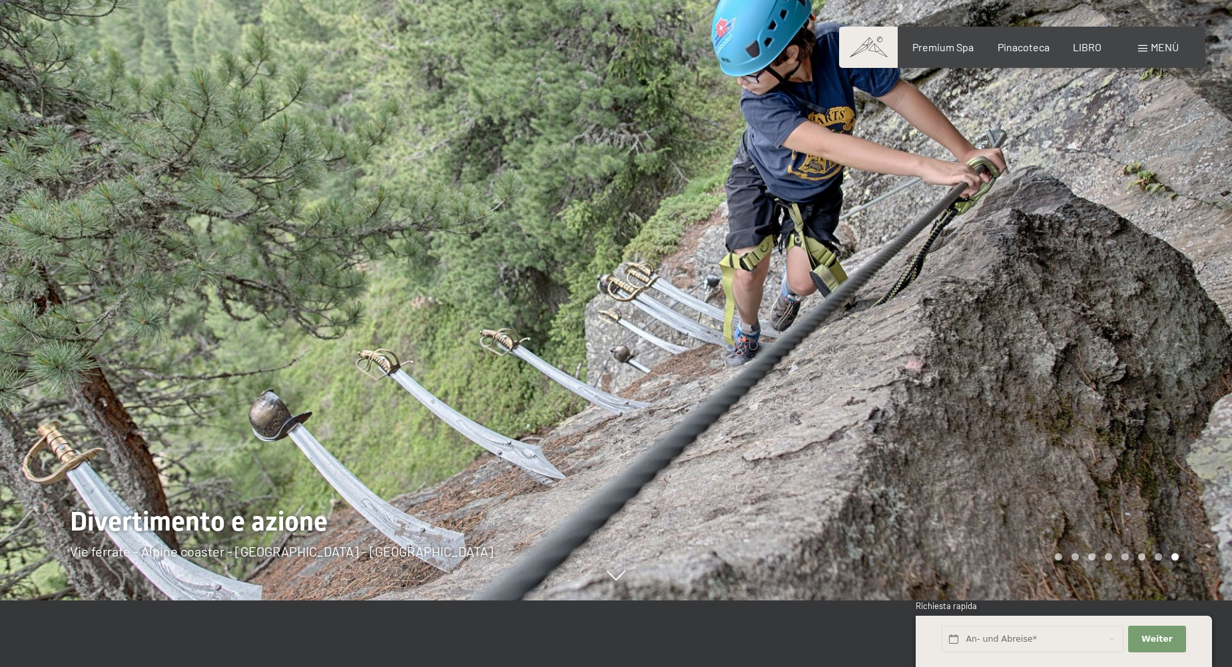
click at [1104, 248] on div at bounding box center [924, 266] width 616 height 667
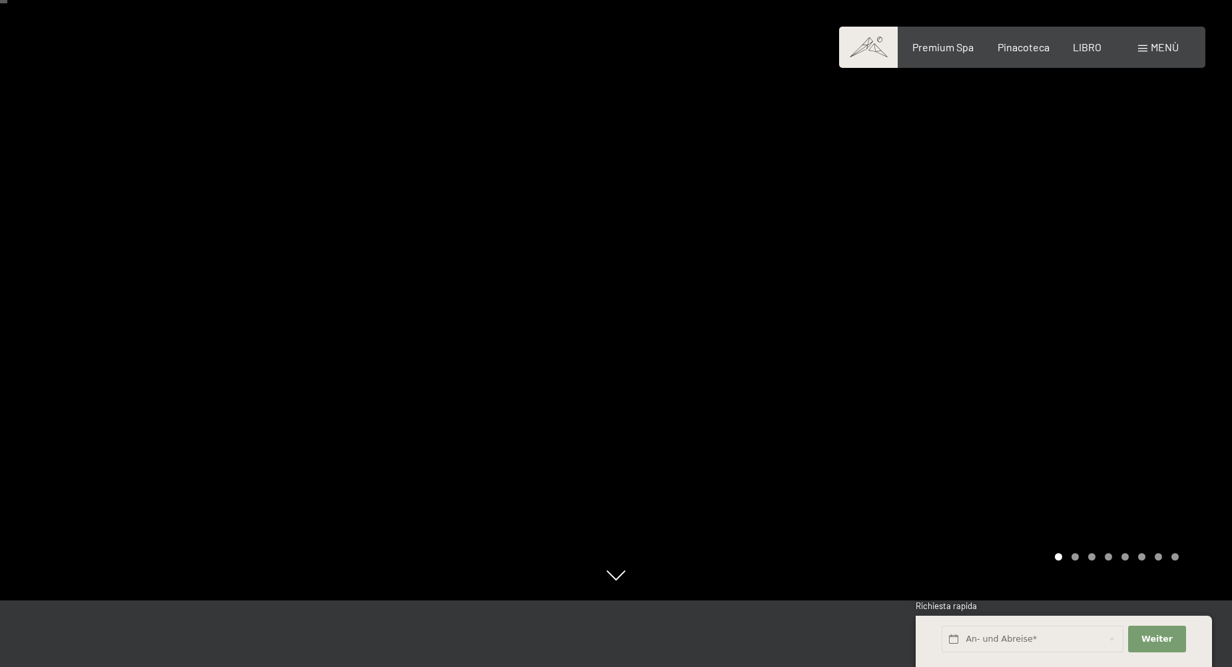
click at [1104, 248] on div at bounding box center [924, 266] width 616 height 667
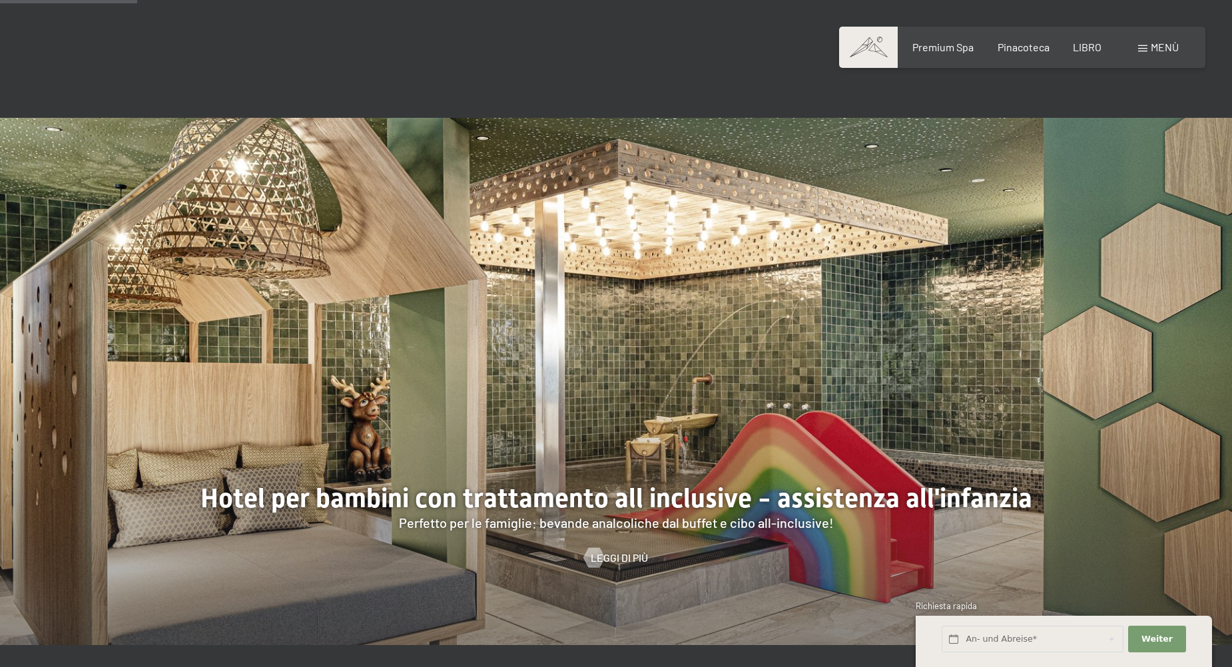
scroll to position [1332, 0]
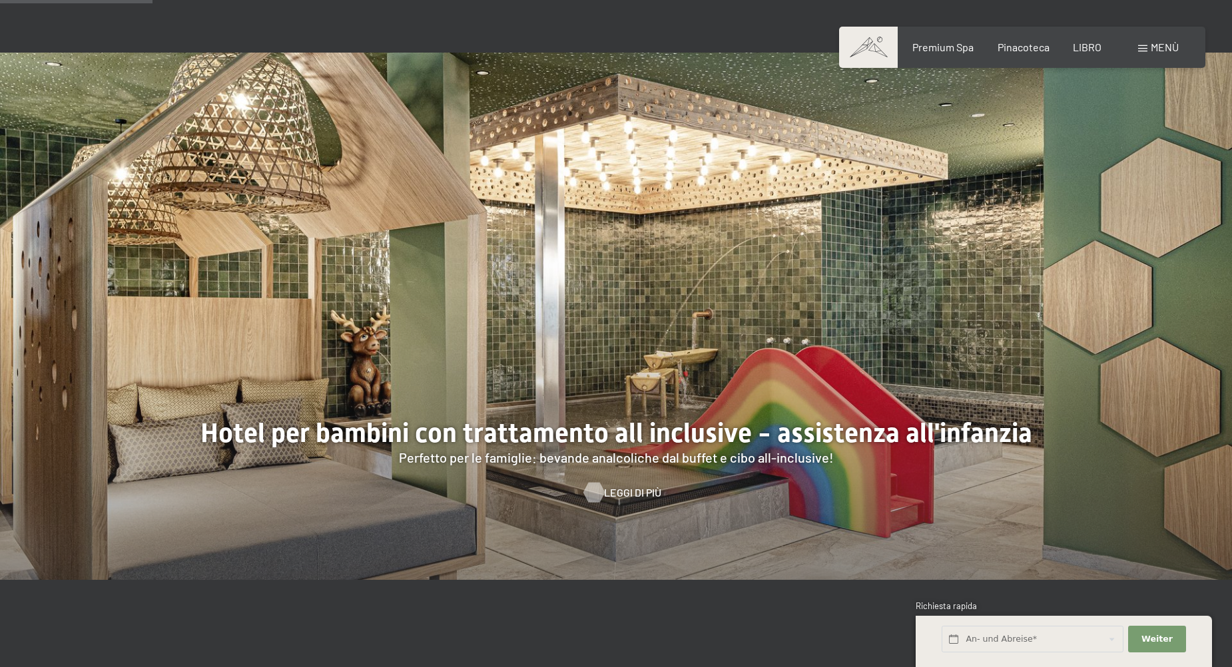
click at [631, 485] on span "Leggi di più" at bounding box center [632, 492] width 57 height 15
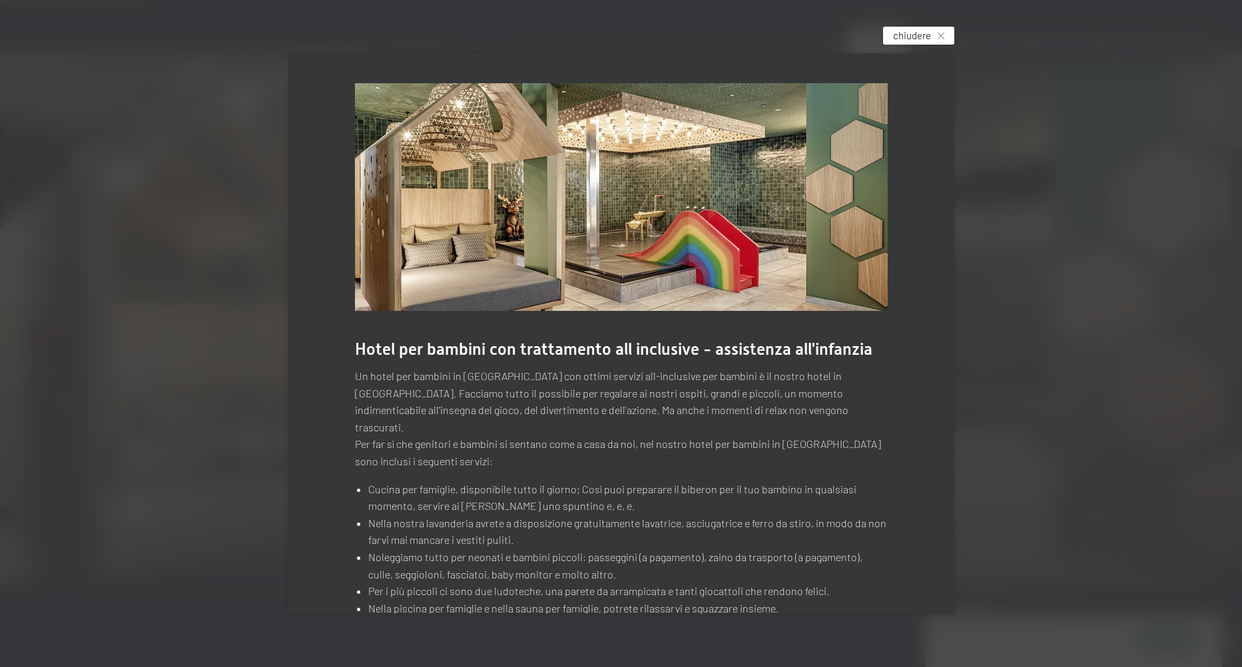
click at [940, 31] on div "chiudere" at bounding box center [918, 36] width 71 height 18
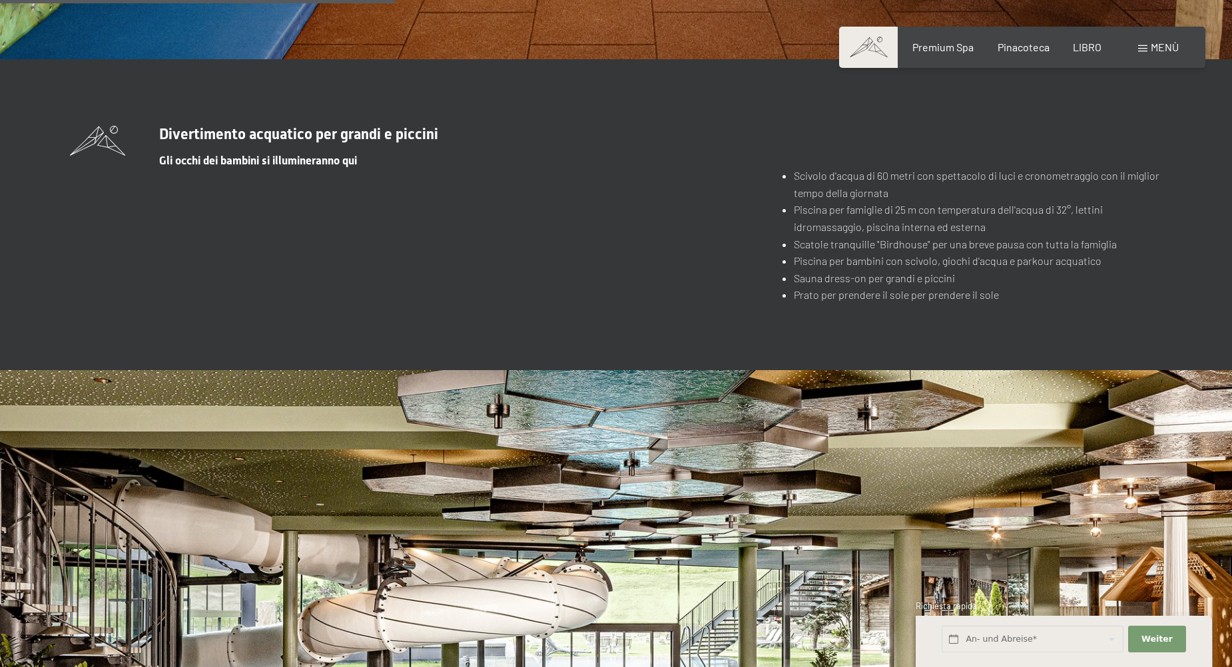
scroll to position [3662, 0]
